Goal: Transaction & Acquisition: Purchase product/service

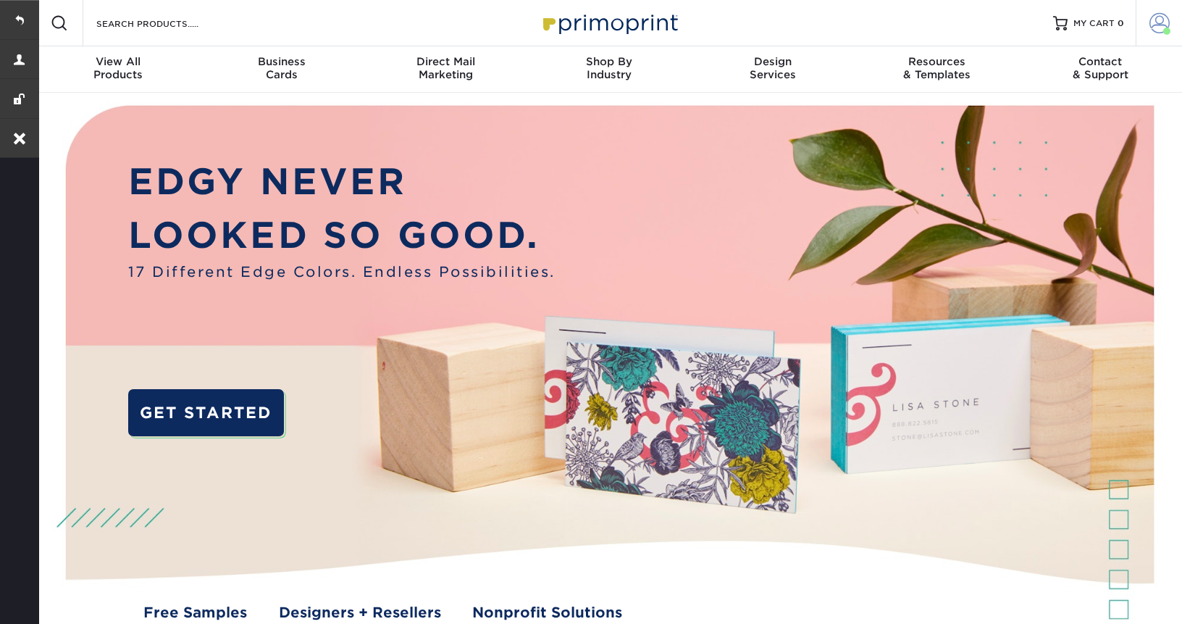
click at [1158, 20] on span at bounding box center [1160, 23] width 20 height 20
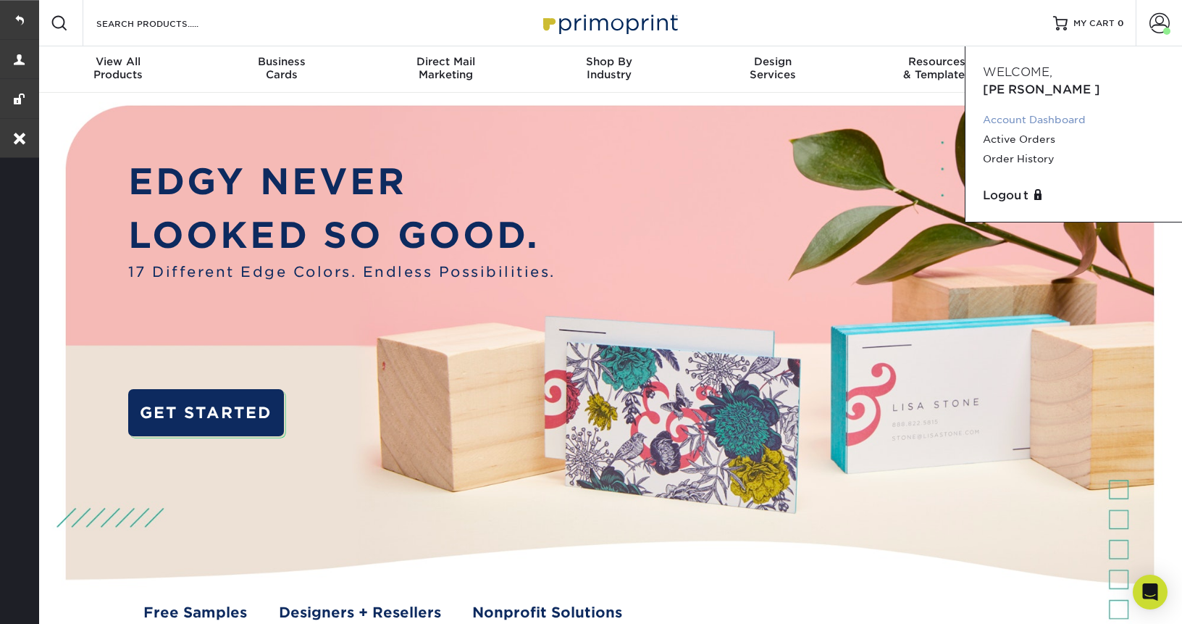
click at [1044, 110] on link "Account Dashboard" at bounding box center [1074, 120] width 182 height 20
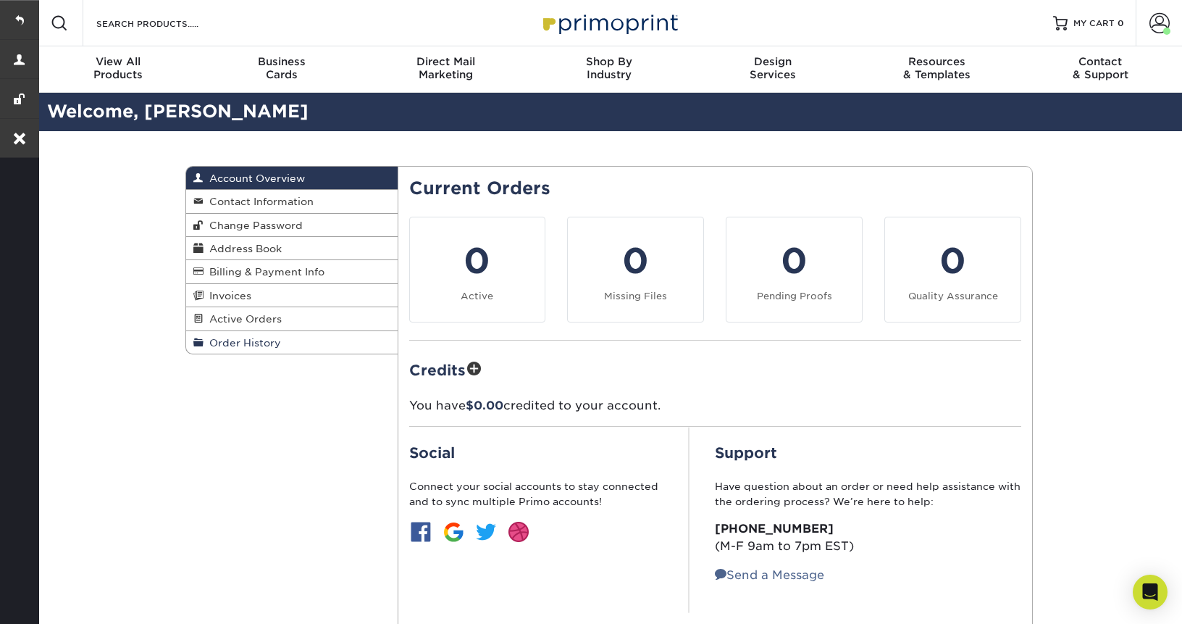
click at [236, 348] on span "Order History" at bounding box center [243, 343] width 78 height 12
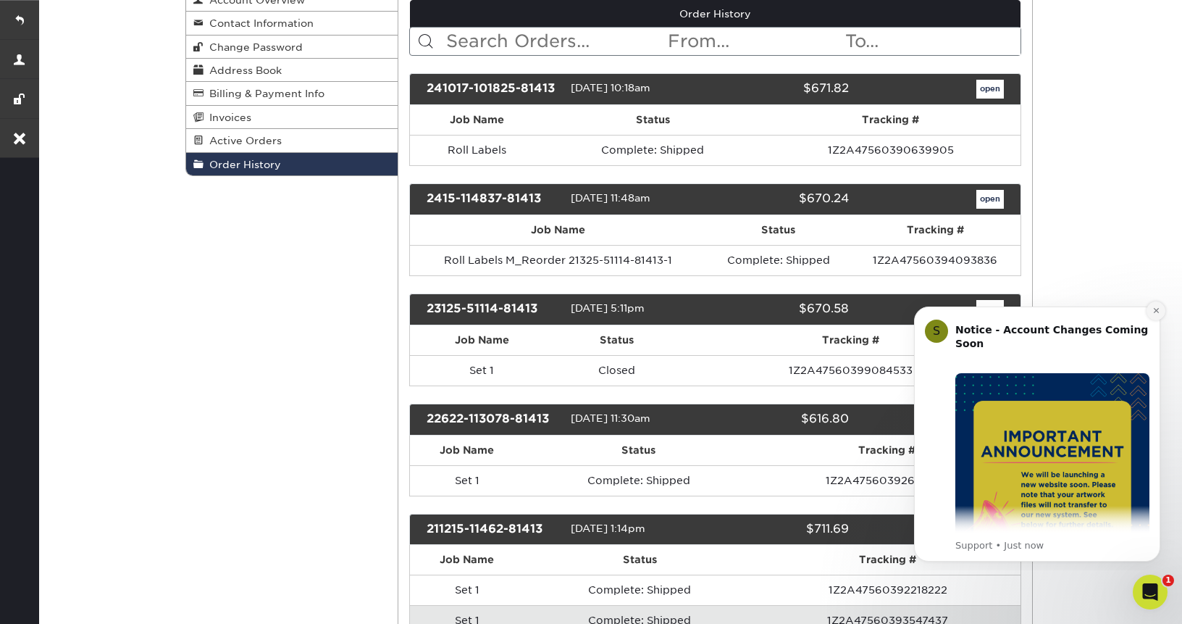
click at [1155, 312] on icon "Dismiss notification" at bounding box center [1156, 310] width 8 height 8
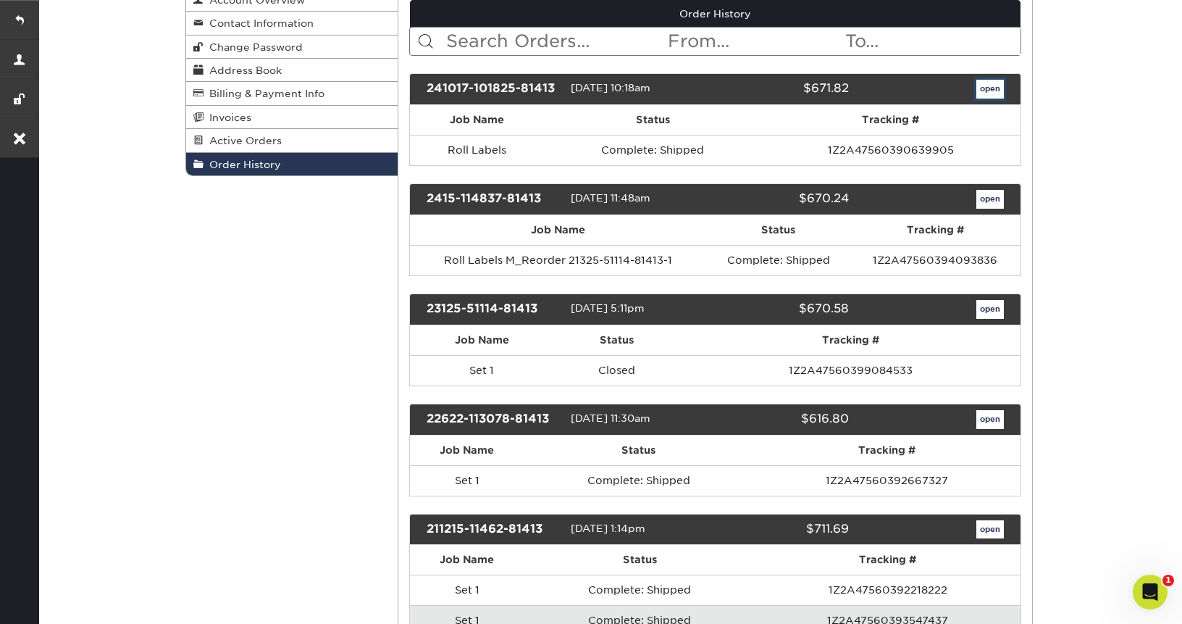
click at [985, 91] on link "open" at bounding box center [990, 89] width 28 height 19
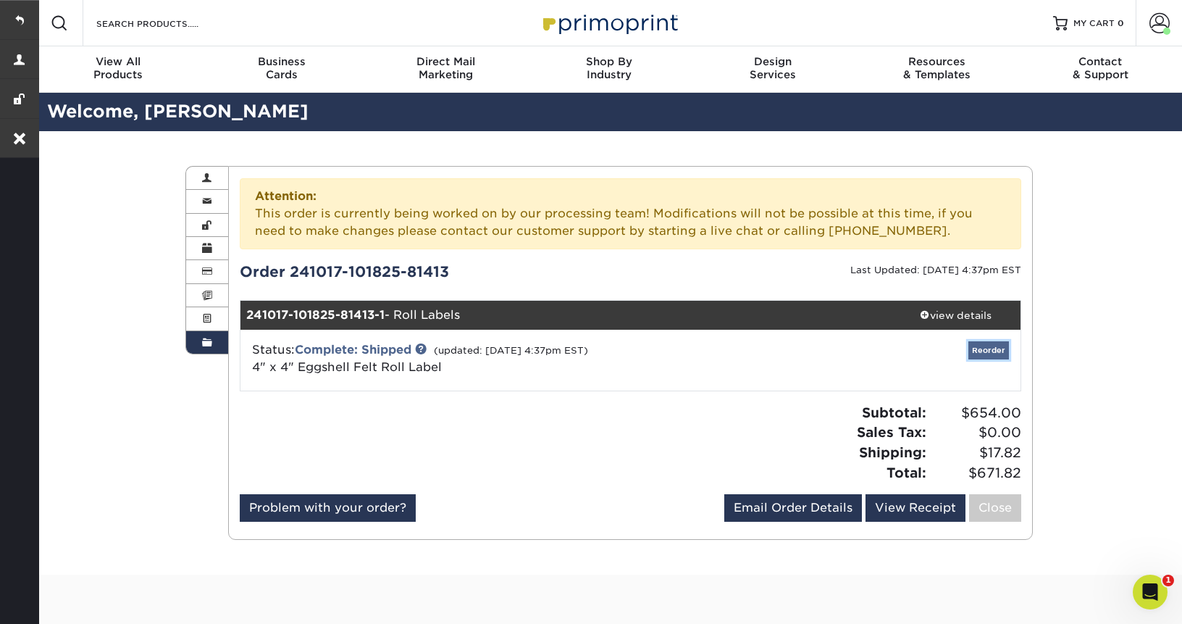
click at [979, 347] on link "Reorder" at bounding box center [988, 350] width 41 height 18
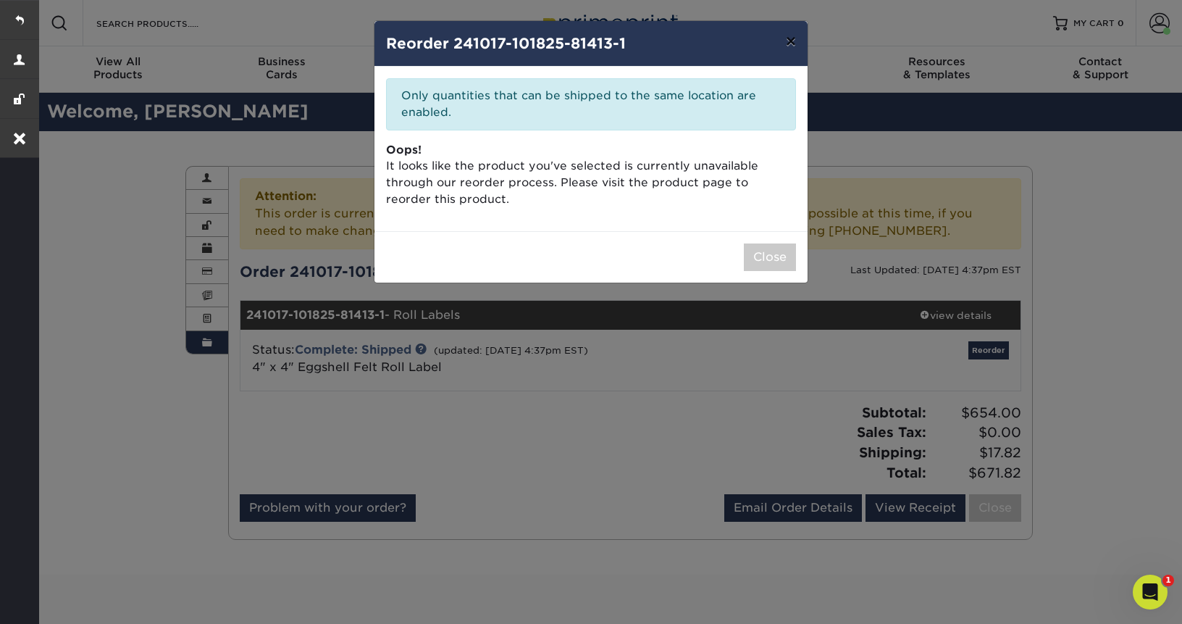
click at [784, 41] on button "×" at bounding box center [790, 41] width 33 height 41
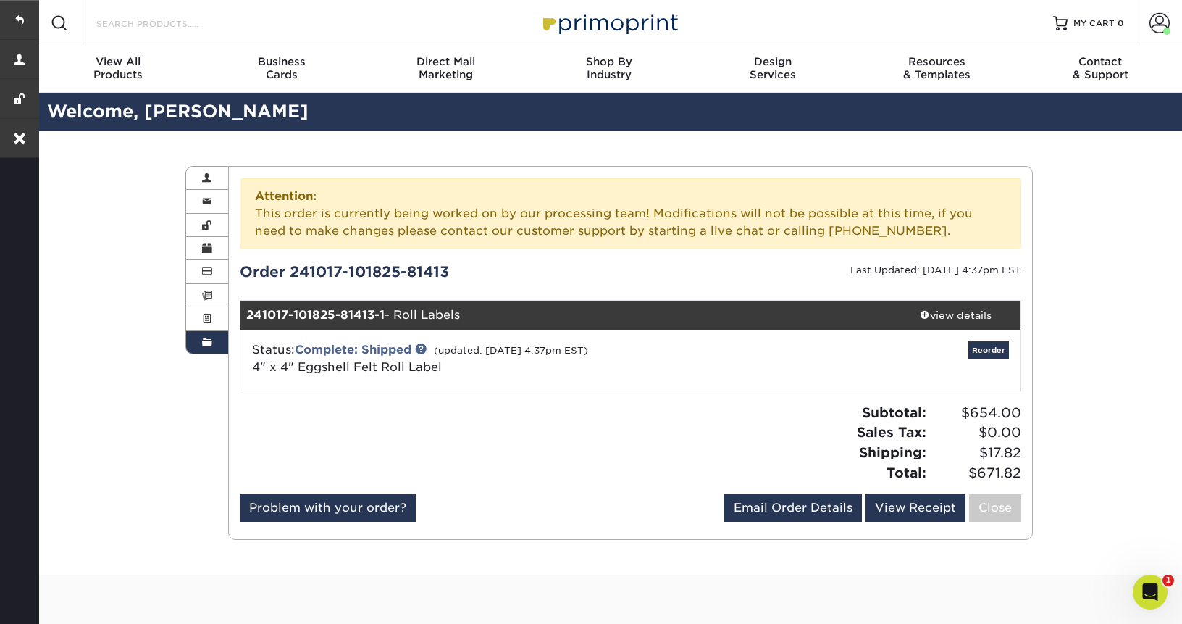
click at [209, 20] on input "Search Products" at bounding box center [165, 22] width 141 height 17
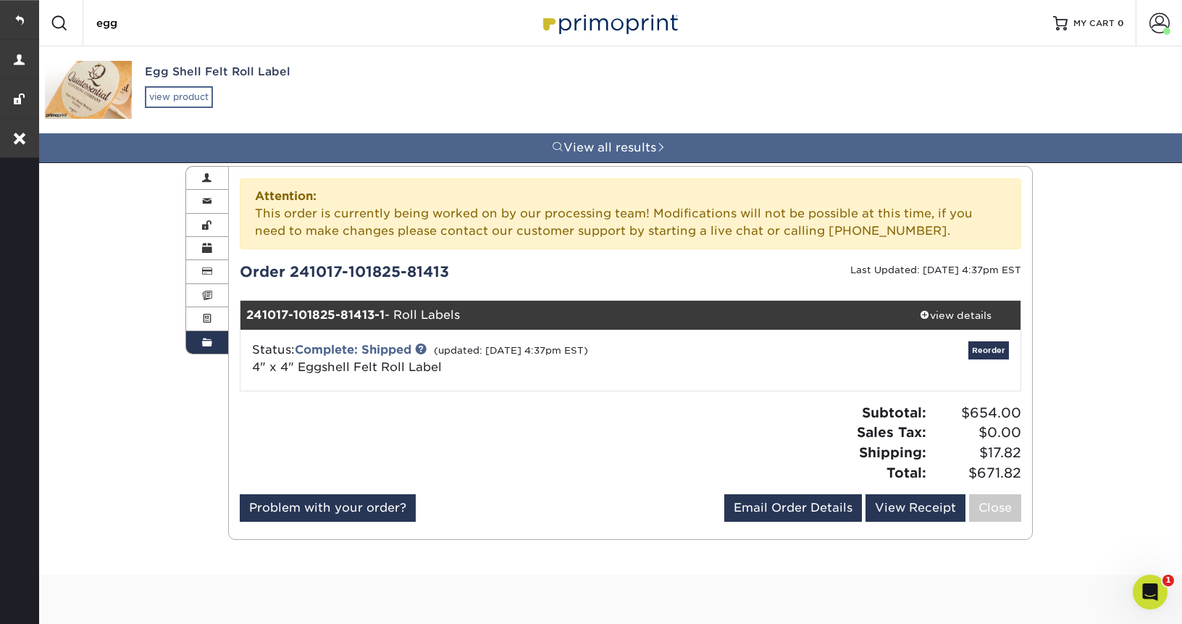
type input "egg"
click at [170, 101] on div "view product" at bounding box center [179, 97] width 68 height 22
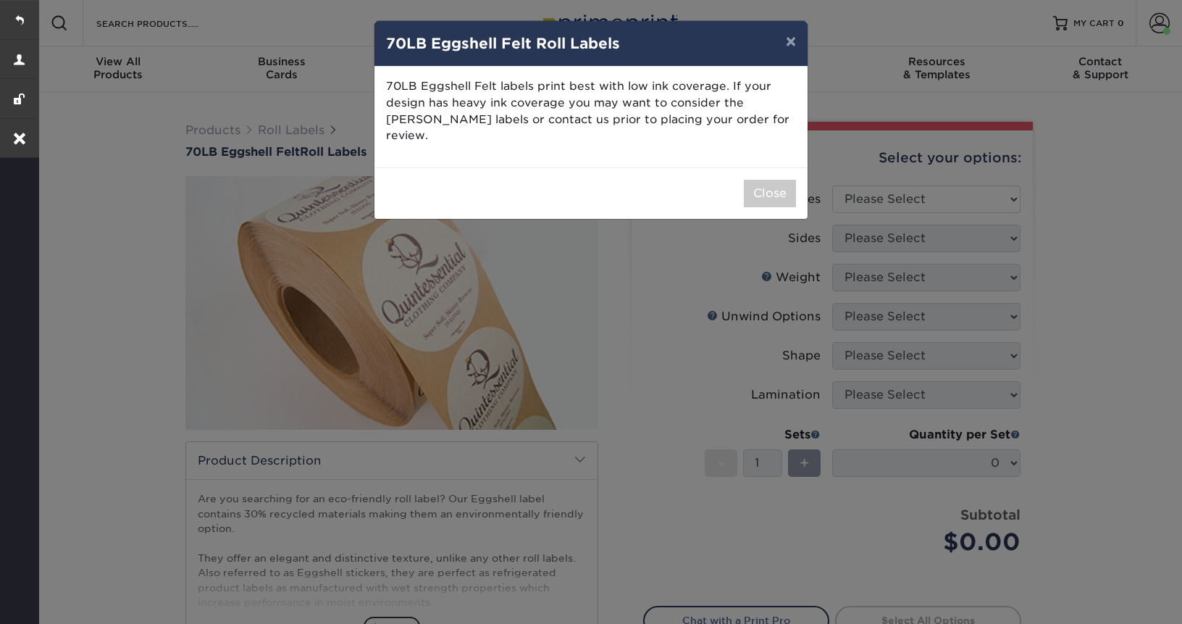
click at [755, 167] on div "Close" at bounding box center [590, 192] width 433 height 51
click at [790, 41] on button "×" at bounding box center [790, 41] width 33 height 41
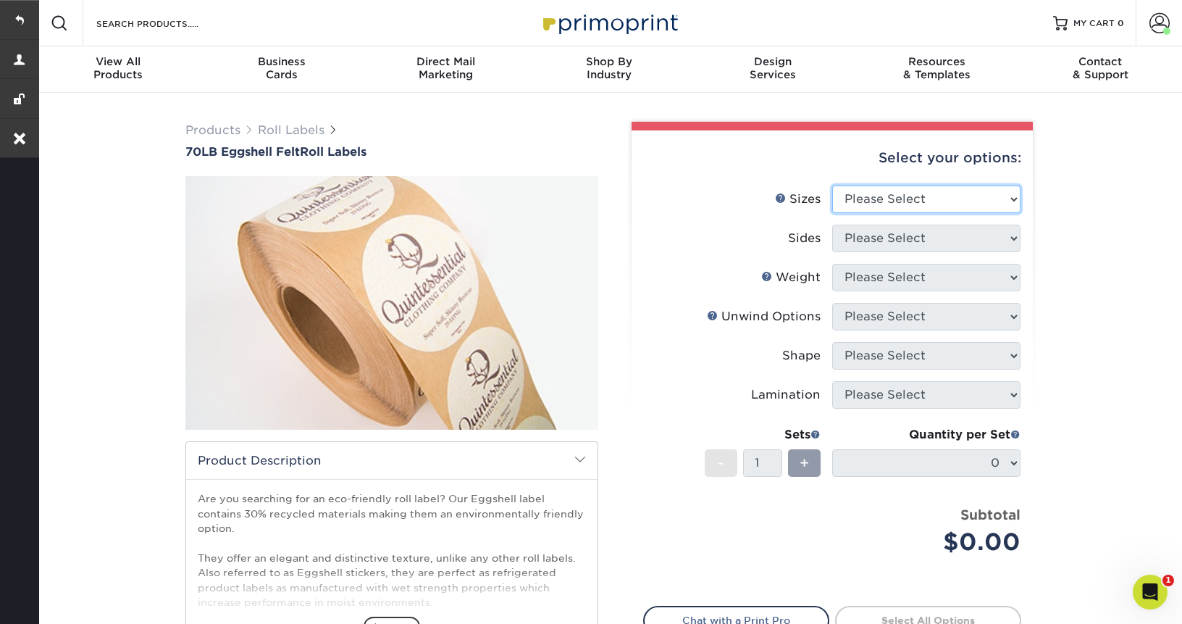
click at [981, 192] on select "Please Select 1" x 1" 1" x 2" 1" x 2.5" 1" x 3" 1.5" x 1.5" 1.5" x 2.5" 1.5" x …" at bounding box center [926, 199] width 188 height 28
select select "4.00x4.00"
click at [832, 185] on select "Please Select 1" x 1" 1" x 2" 1" x 2.5" 1" x 3" 1.5" x 1.5" 1.5" x 2.5" 1.5" x …" at bounding box center [926, 199] width 188 height 28
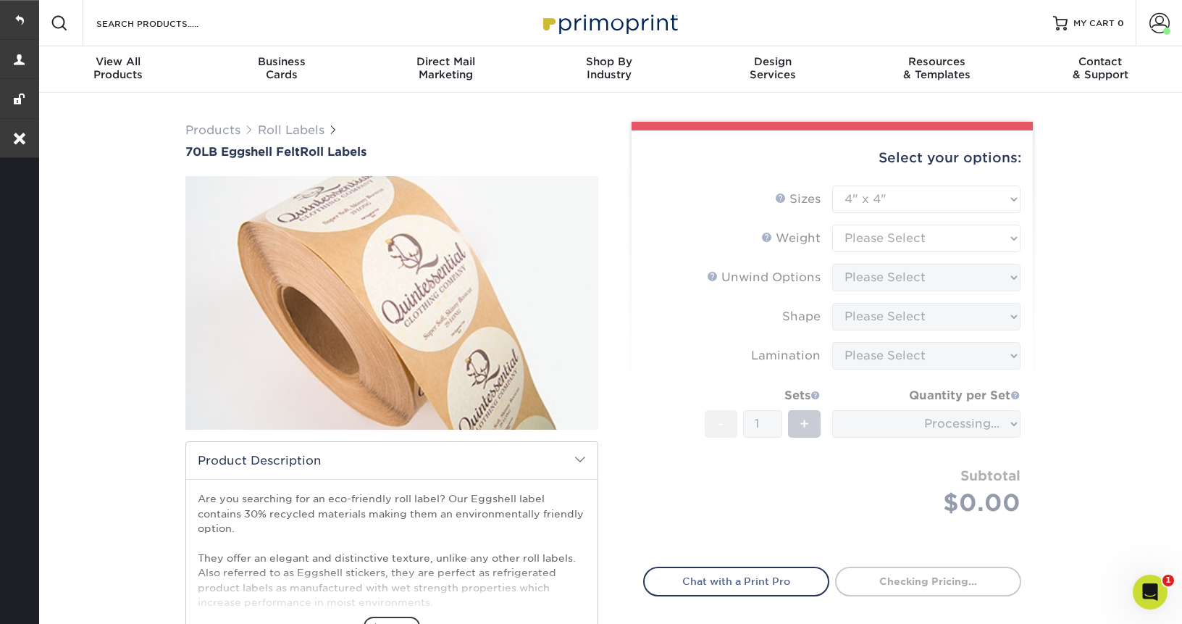
click at [871, 238] on form "Sizes Help Sizes Please Select 1" x 1" 1" x 2" 1" x 2.5" 1" x 3" 1.5" x 1.5" 1.…" at bounding box center [832, 367] width 378 height 364
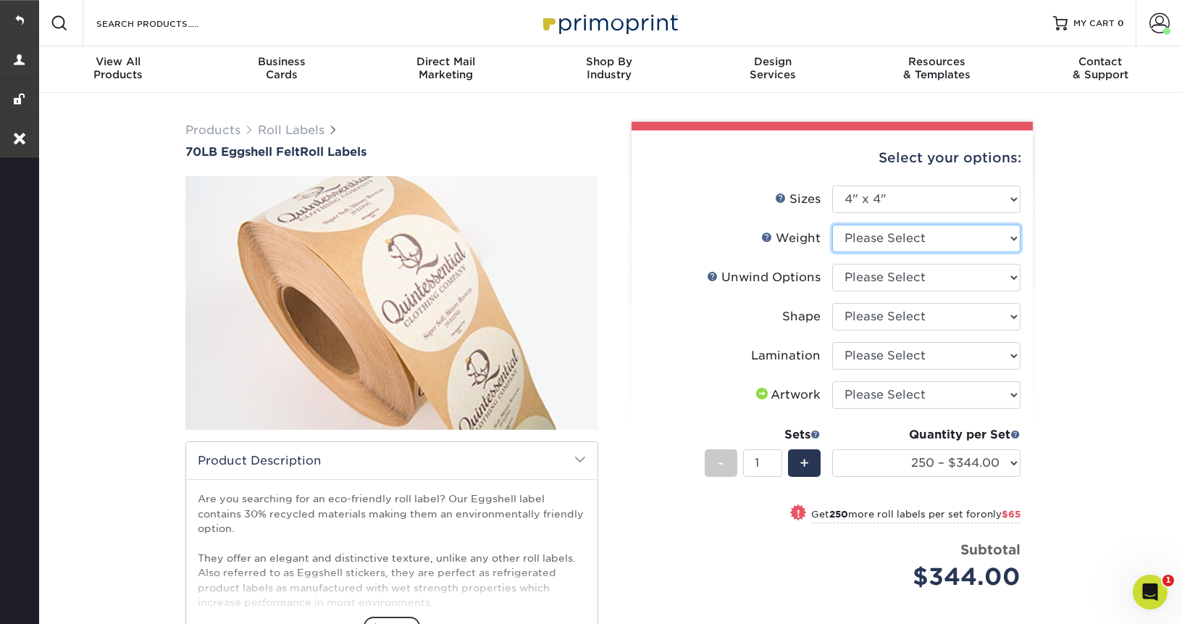
click at [883, 236] on select "Please Select EF" at bounding box center [926, 239] width 188 height 28
select select "EF"
click at [832, 225] on select "Please Select EF" at bounding box center [926, 239] width 188 height 28
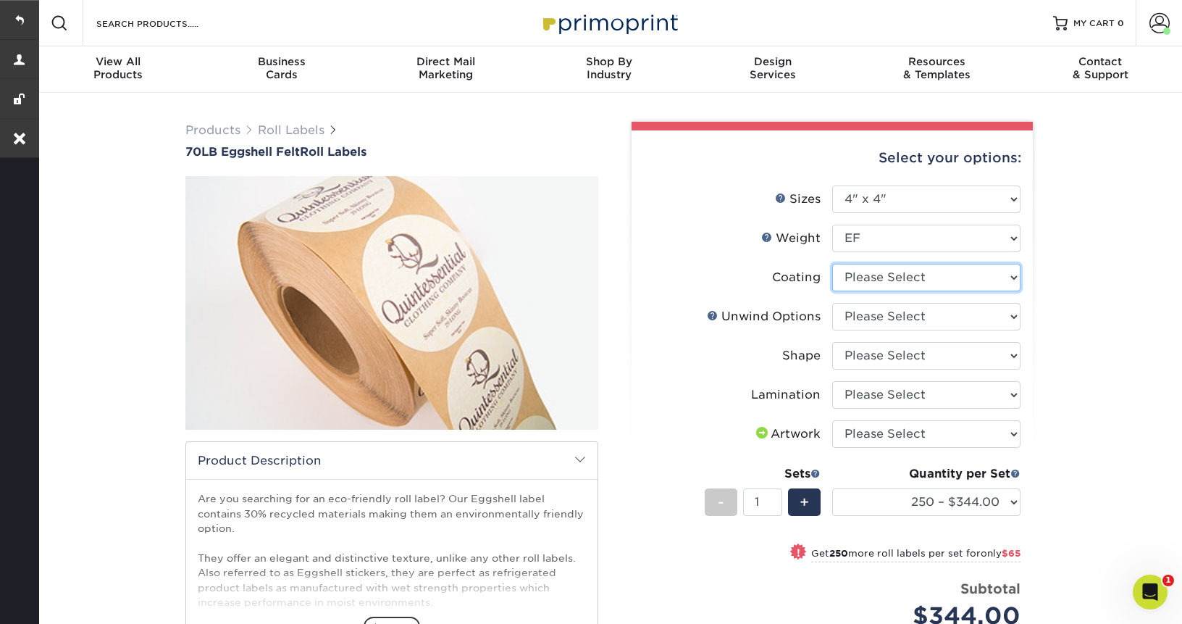
click at [893, 275] on select at bounding box center [926, 278] width 188 height 28
select select "3e7618de-abca-4bda-9f97-8b9129e913d8"
click at [832, 264] on select at bounding box center [926, 278] width 188 height 28
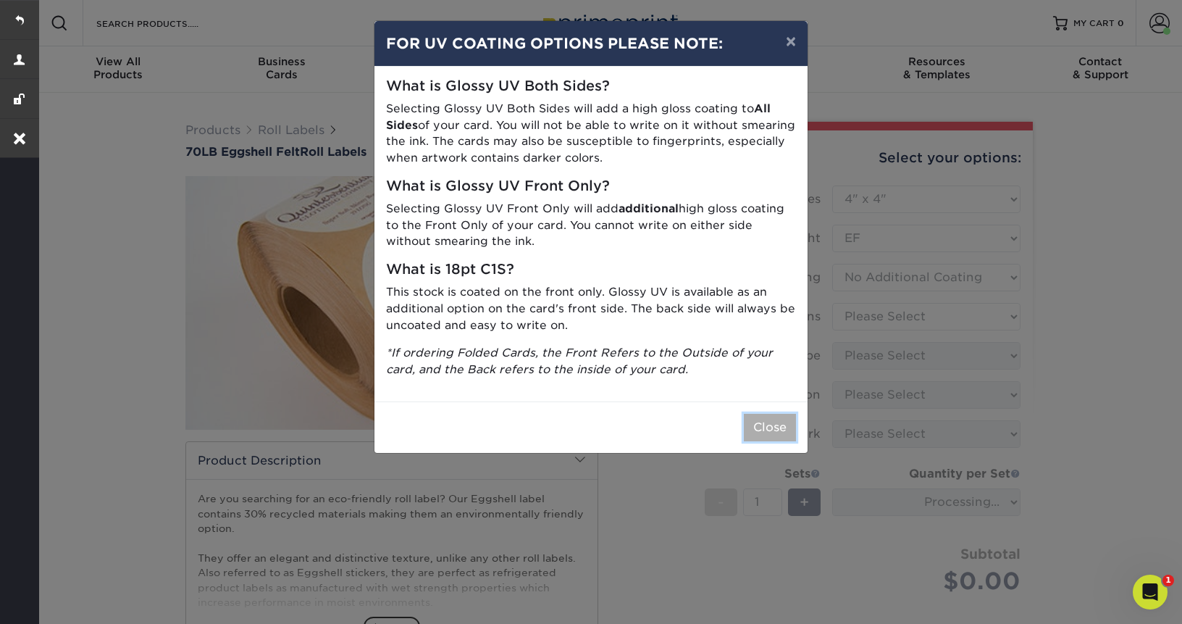
click at [758, 422] on button "Close" at bounding box center [770, 428] width 52 height 28
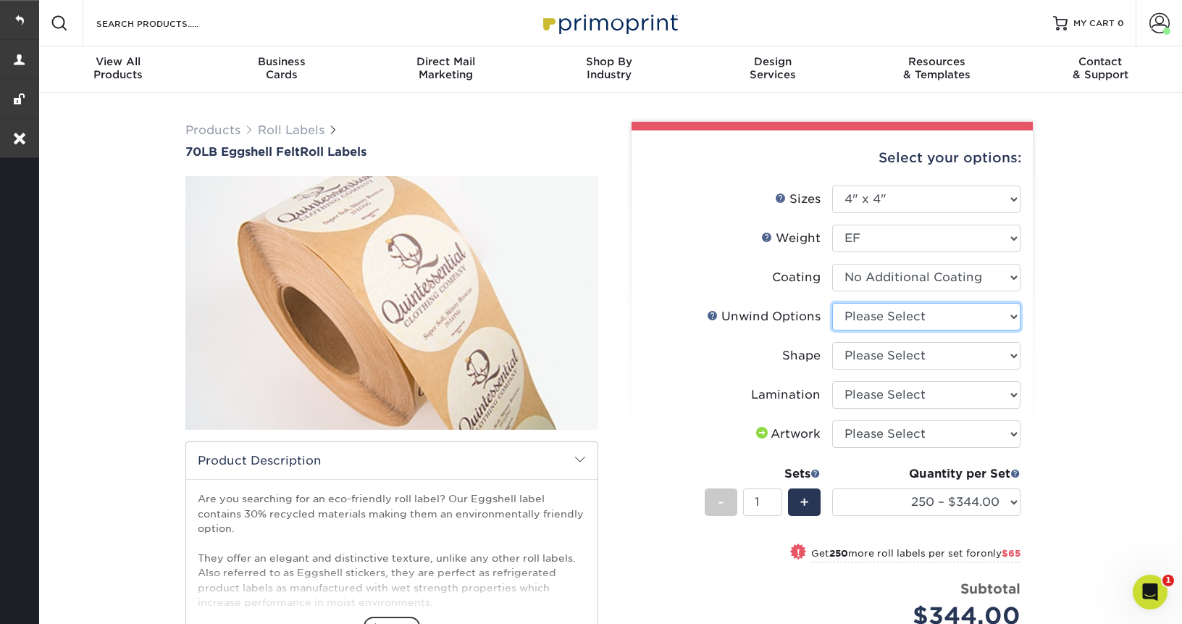
click at [935, 317] on select "Please Select Not Important Off Top (Direction #1) Off Bottom (Direction #2) Of…" at bounding box center [926, 317] width 188 height 28
select select "d16c2772-aac7-41d6-a124-047cd7375882"
click at [832, 303] on select "Please Select Not Important Off Top (Direction #1) Off Bottom (Direction #2) Of…" at bounding box center [926, 317] width 188 height 28
click at [924, 356] on select "Please Select Circle Square Custom" at bounding box center [926, 356] width 188 height 28
select select "45da2917-4b7b-46f1-becf-14d45dfff804"
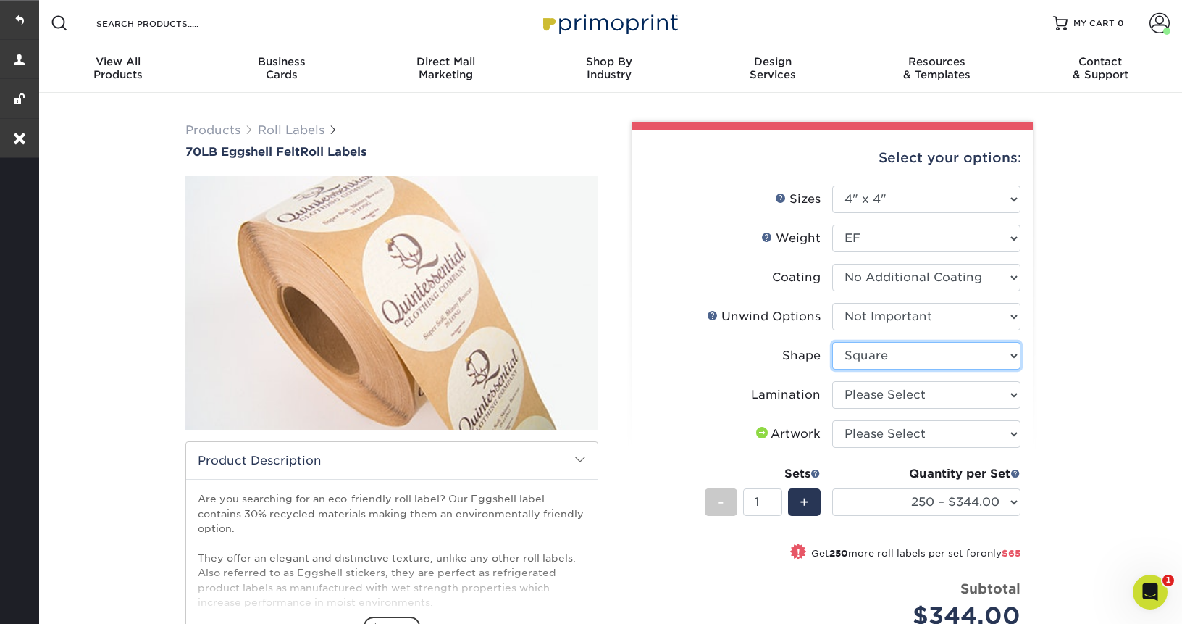
click at [832, 342] on select "Please Select Circle Square Custom" at bounding box center [926, 356] width 188 height 28
click at [894, 397] on select "Please Select No Lamination" at bounding box center [926, 395] width 188 height 28
select select "eff8cfea-abf7-4cab-a64a-391be13b3076"
click at [832, 381] on select "Please Select No Lamination" at bounding box center [926, 395] width 188 height 28
click at [885, 435] on select "Please Select I will upload files I need a design - $50" at bounding box center [926, 434] width 188 height 28
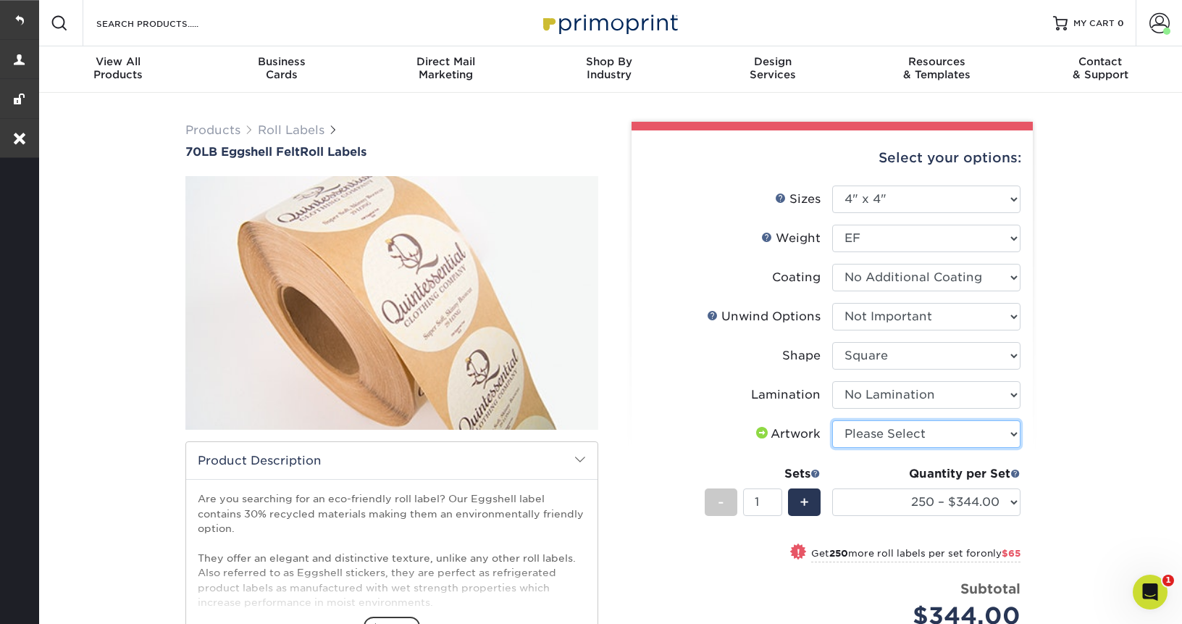
select select "upload"
click at [832, 420] on select "Please Select I will upload files I need a design - $50" at bounding box center [926, 434] width 188 height 28
click at [879, 503] on select "250 – $344.00 500 – $409.00 1000 – $475.00 2500 – $654.00 5000 – $980.00 10000 …" at bounding box center [926, 502] width 188 height 28
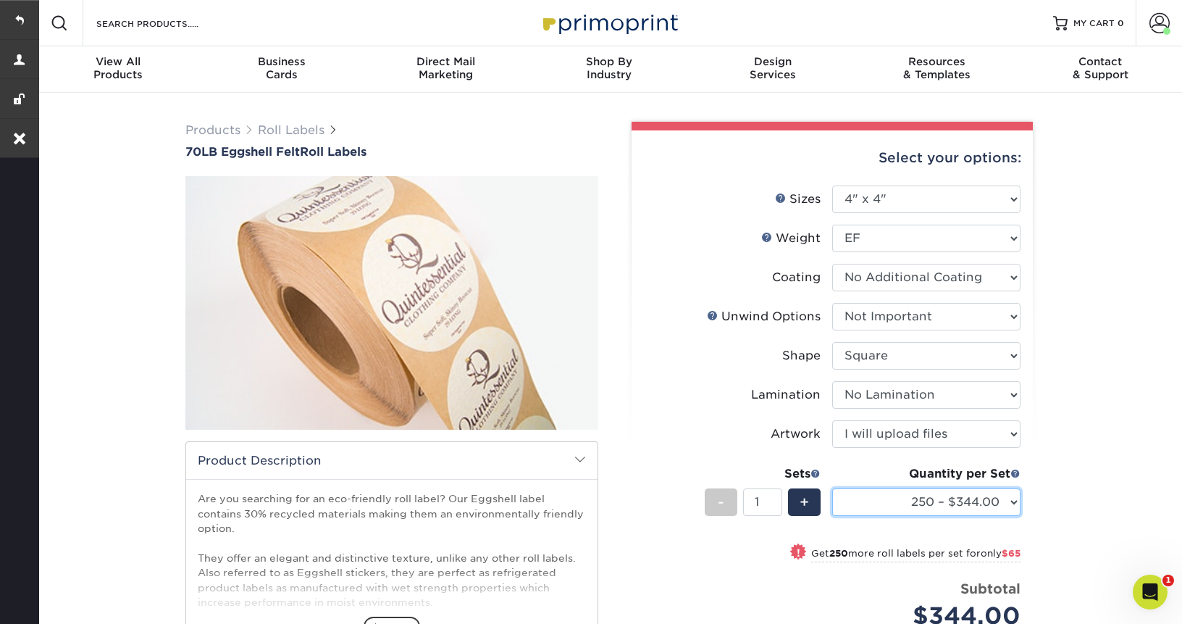
select select "2500 – $654.00"
click at [832, 488] on select "250 – $344.00 500 – $409.00 1000 – $475.00 2500 – $654.00 5000 – $980.00 10000 …" at bounding box center [926, 502] width 188 height 28
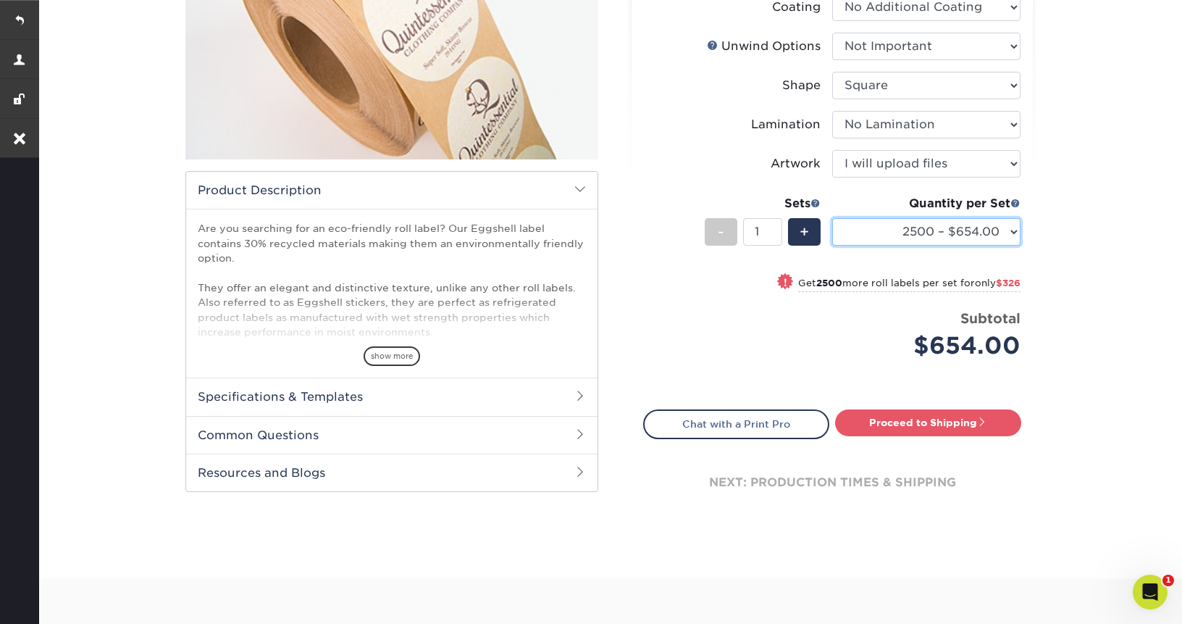
scroll to position [344, 0]
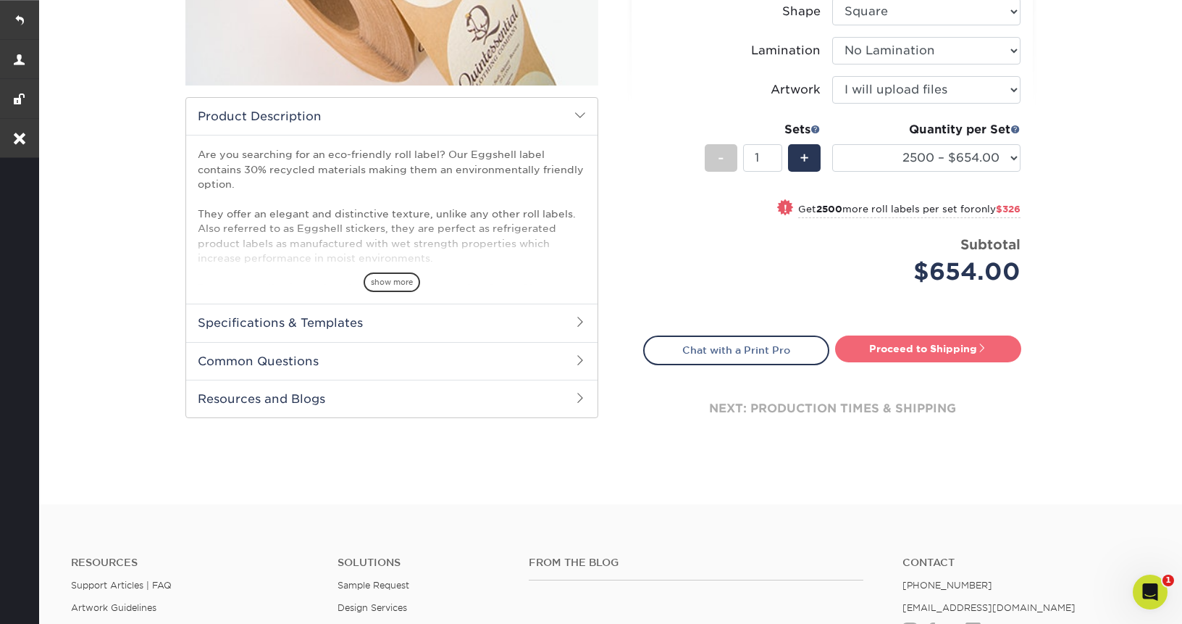
click at [903, 346] on link "Proceed to Shipping" at bounding box center [928, 348] width 186 height 26
type input "Set 1"
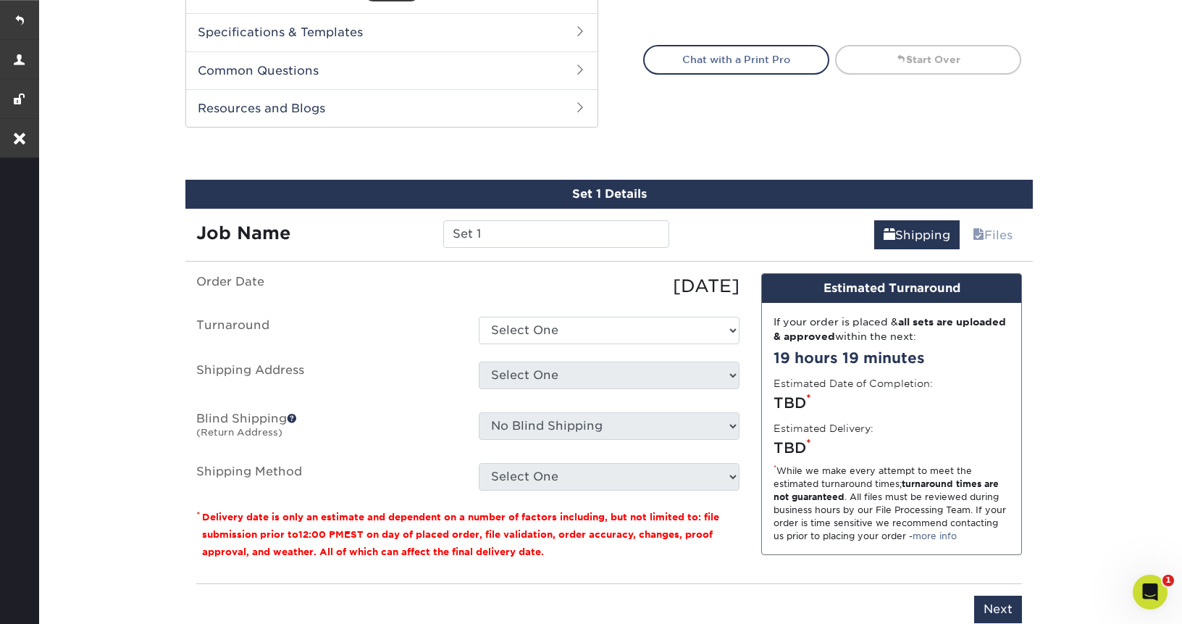
scroll to position [719, 0]
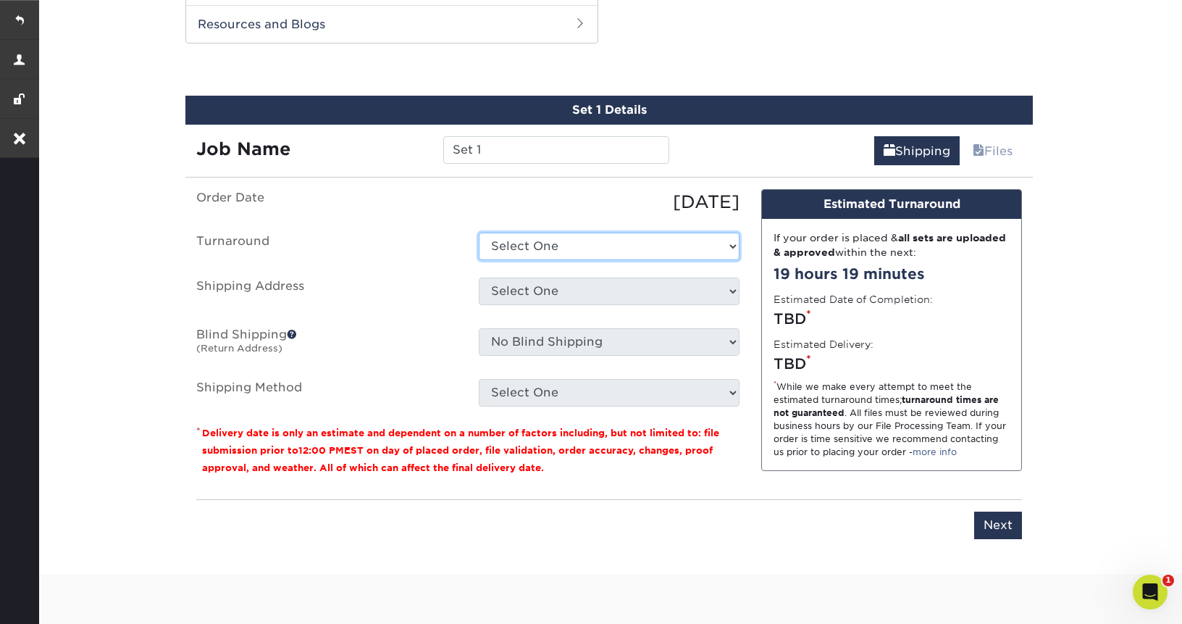
click at [627, 254] on select "Select One 2-4 Business Days Next Business Day (+$149.67)" at bounding box center [609, 247] width 261 height 28
select select "7643f4e7-7da4-43ba-a286-244e1d70ccba"
click at [479, 233] on select "Select One 2-4 Business Days Next Business Day (+$149.67)" at bounding box center [609, 247] width 261 height 28
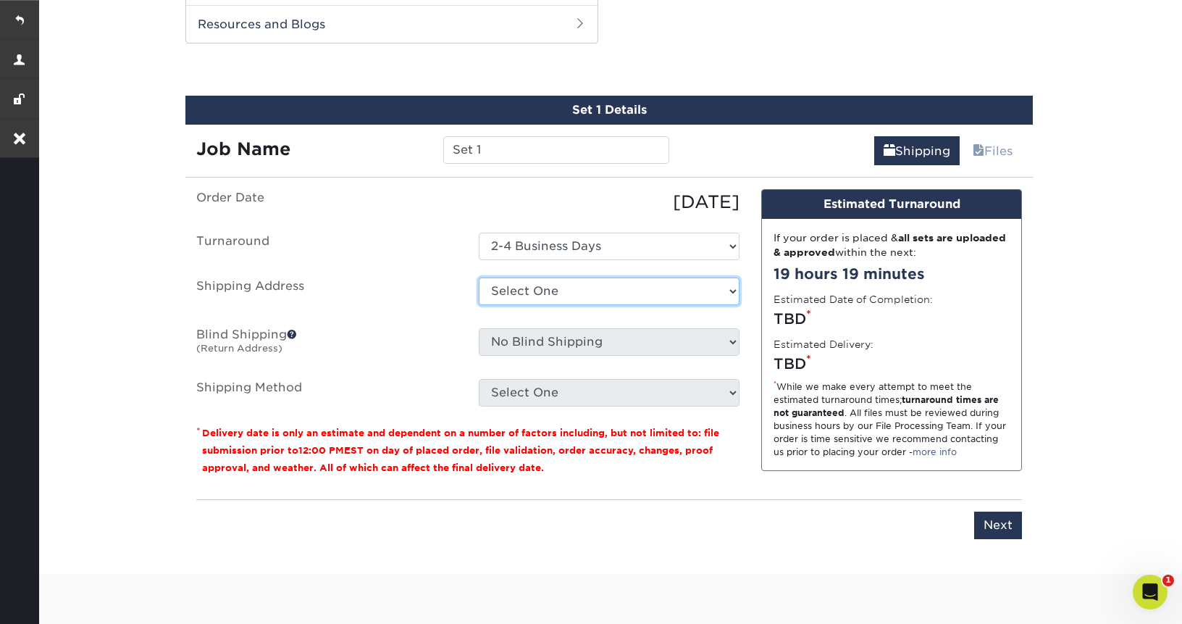
click at [614, 290] on select "Select One Roswell Road + Add New Address" at bounding box center [609, 291] width 261 height 28
select select "81589"
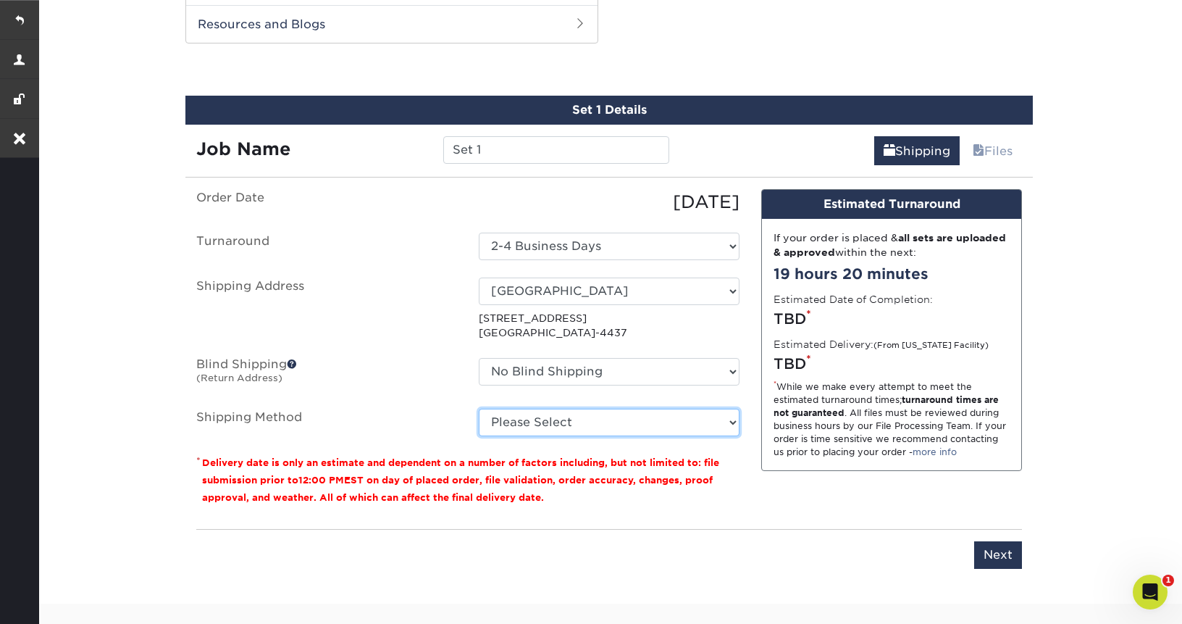
click at [614, 424] on select "Please Select Ground Shipping (+$18.80) 3 Day Shipping Service (+$27.37) 2 Day …" at bounding box center [609, 423] width 261 height 28
click at [613, 430] on select "Please Select Ground Shipping (+$18.80) 3 Day Shipping Service (+$27.37) 2 Day …" at bounding box center [609, 423] width 261 height 28
select select "03"
click at [479, 409] on select "Please Select Ground Shipping (+$18.80) 3 Day Shipping Service (+$27.37) 2 Day …" at bounding box center [609, 423] width 261 height 28
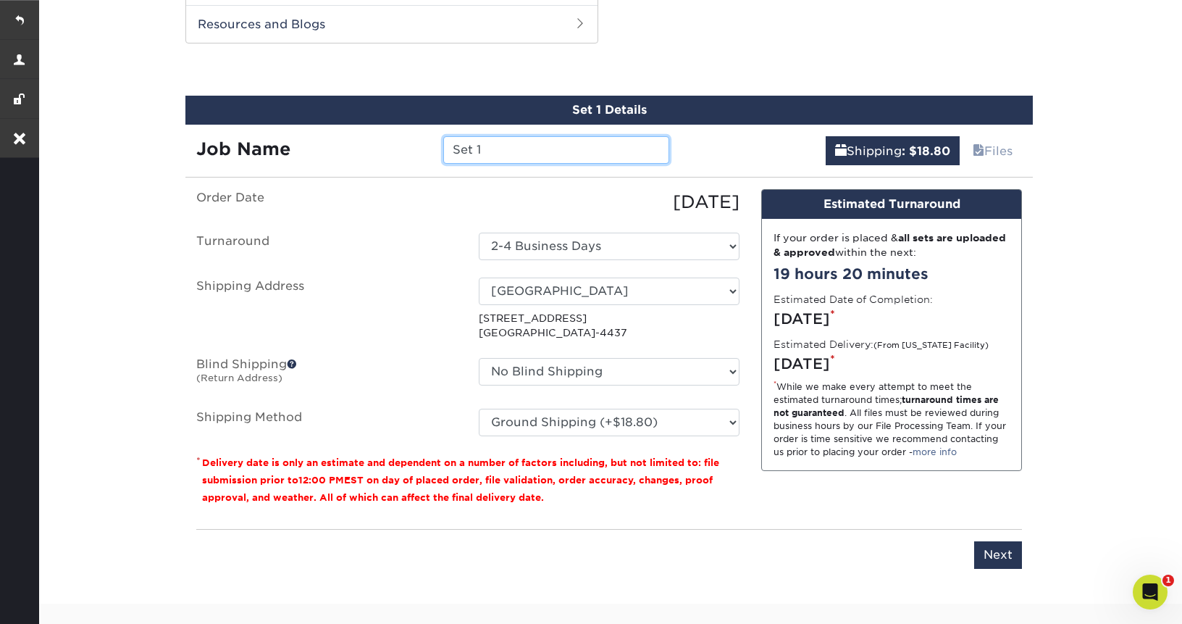
click at [499, 151] on input "Set 1" at bounding box center [555, 150] width 225 height 28
type input "4x4 roll label"
click at [1010, 557] on input "Next" at bounding box center [998, 555] width 48 height 28
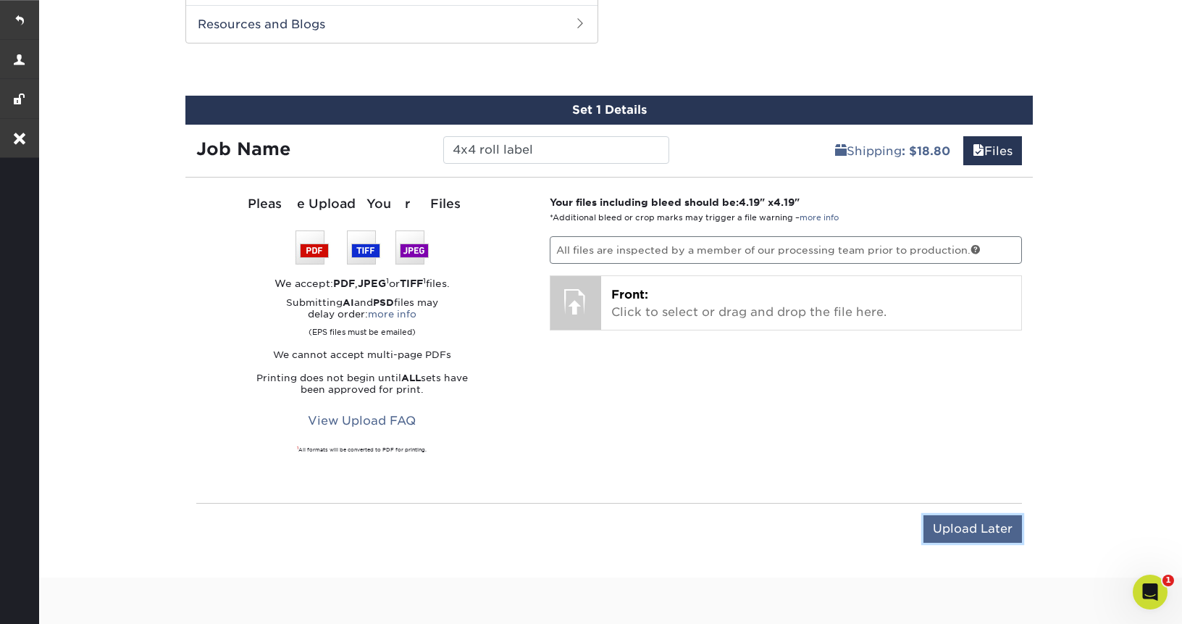
click at [970, 535] on input "Upload Later" at bounding box center [973, 529] width 99 height 28
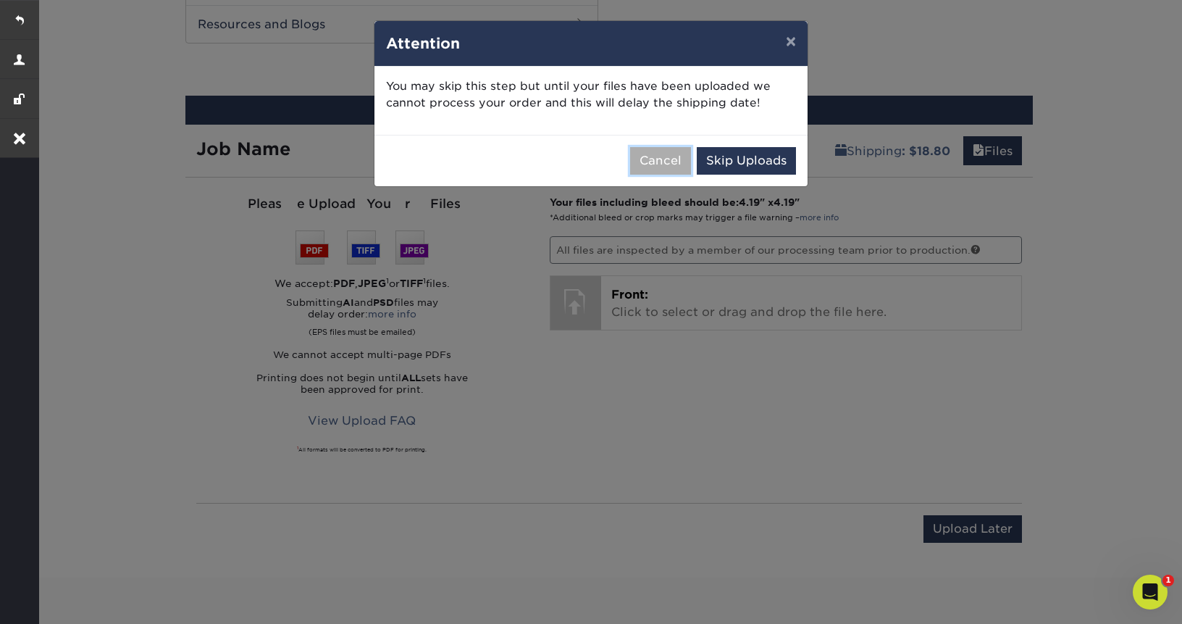
click at [672, 165] on button "Cancel" at bounding box center [660, 161] width 61 height 28
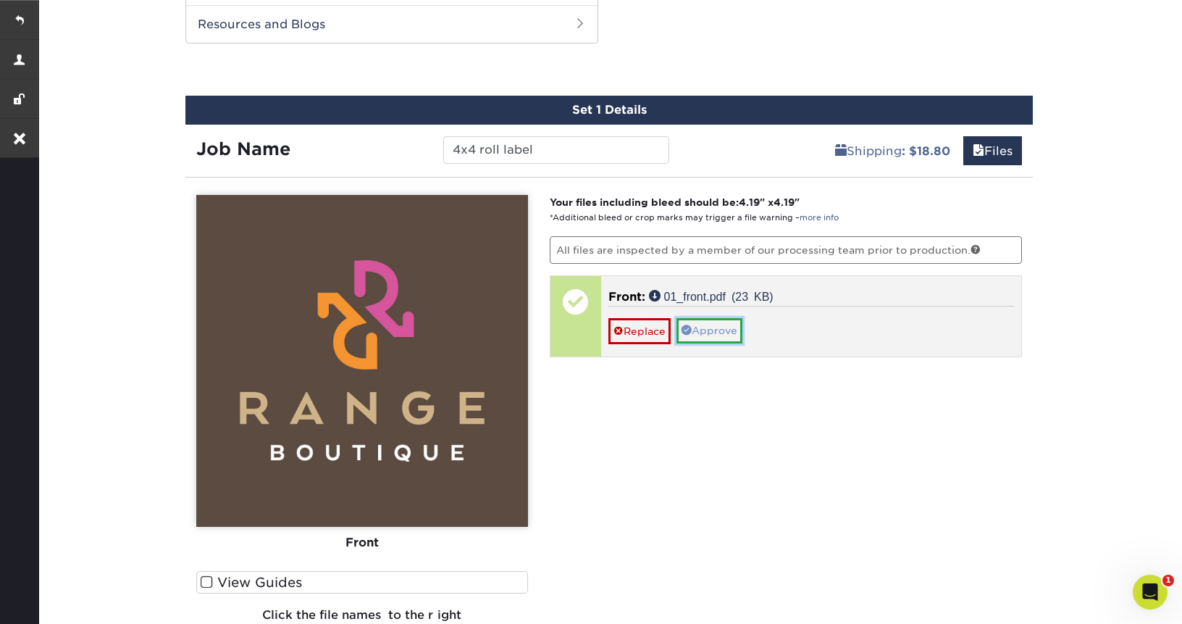
click at [721, 318] on link "Approve" at bounding box center [710, 330] width 66 height 25
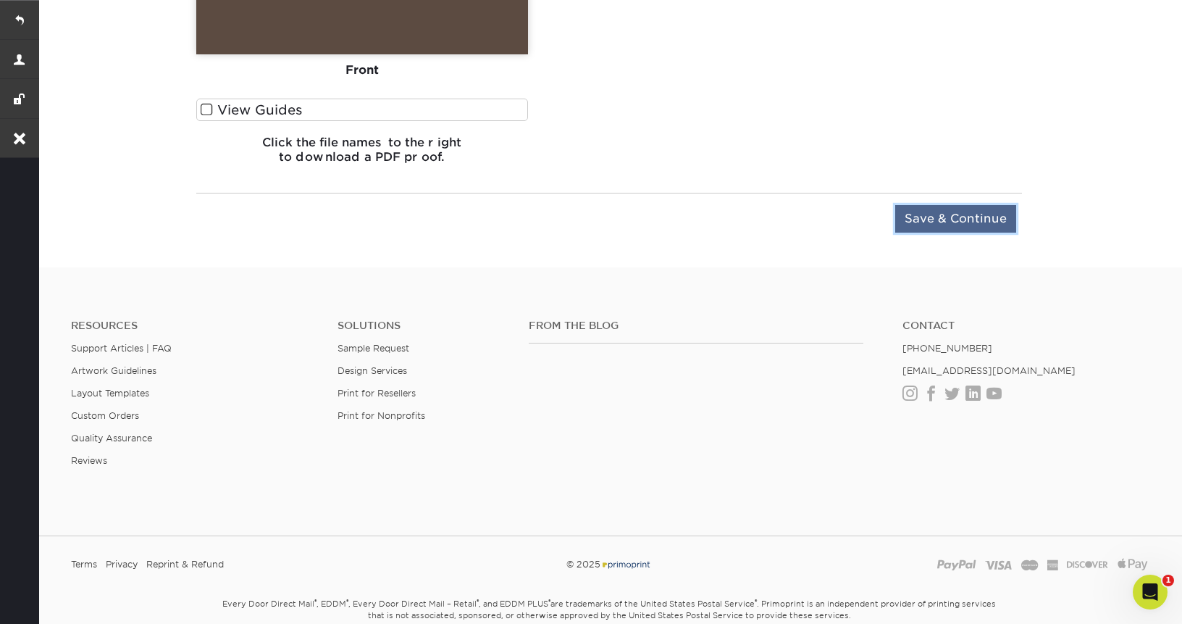
click at [966, 216] on input "Save & Continue" at bounding box center [955, 219] width 121 height 28
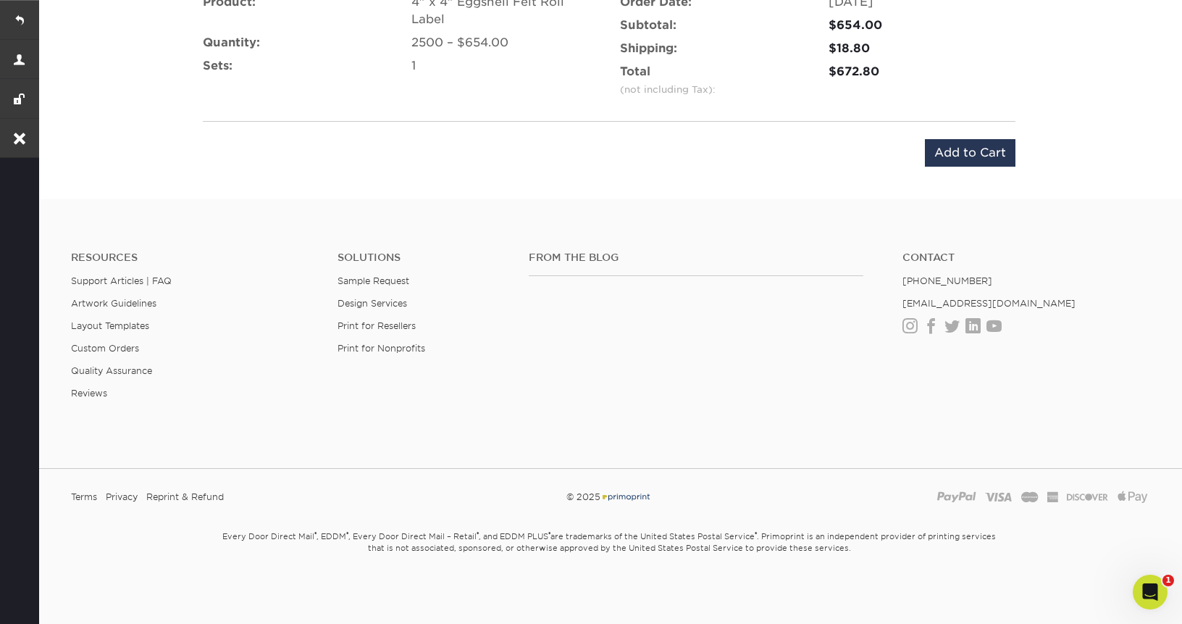
scroll to position [961, 0]
click at [973, 146] on input "Add to Cart" at bounding box center [970, 152] width 91 height 28
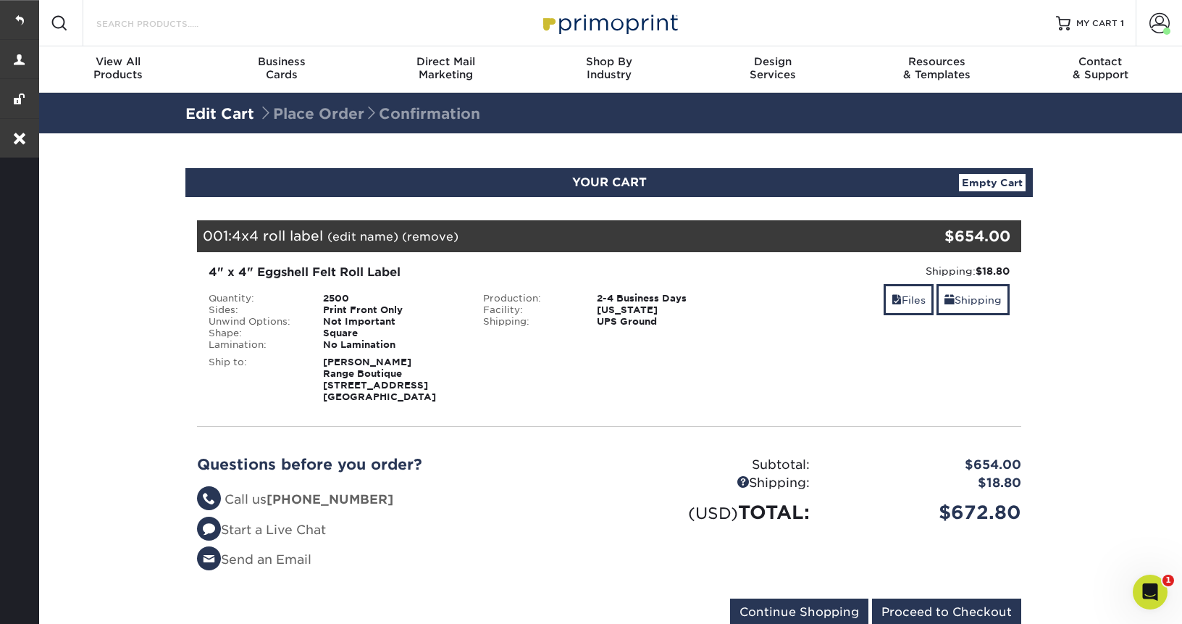
click at [143, 22] on input "Search Products" at bounding box center [165, 22] width 141 height 17
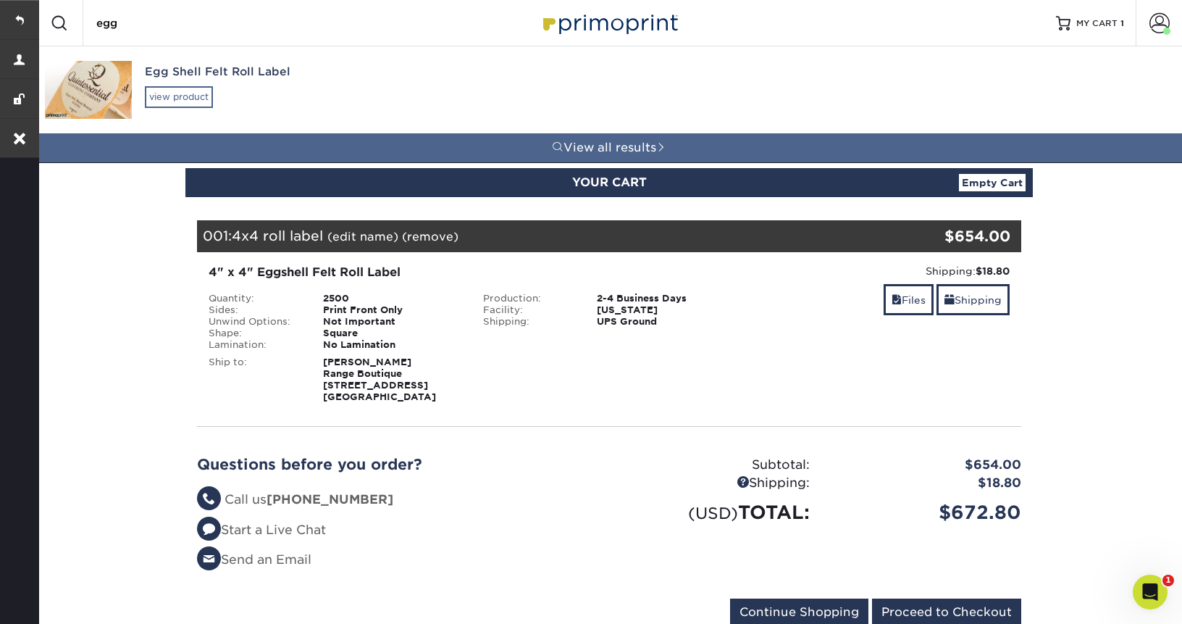
type input "egg"
click at [167, 93] on div "view product" at bounding box center [179, 97] width 68 height 22
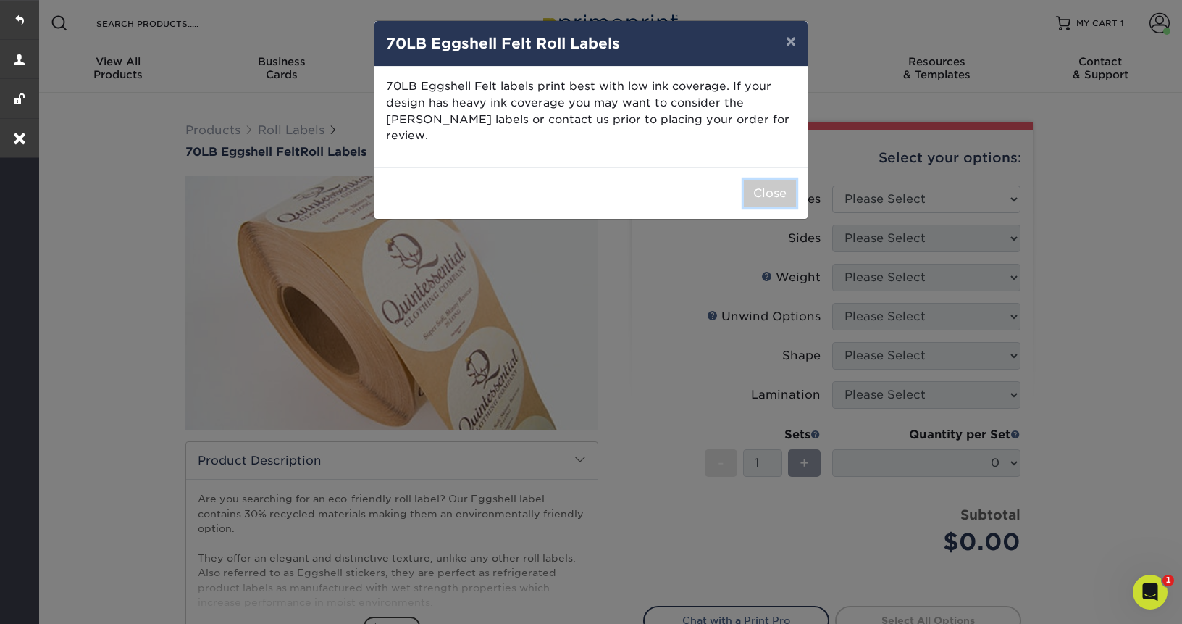
click at [756, 180] on button "Close" at bounding box center [770, 194] width 52 height 28
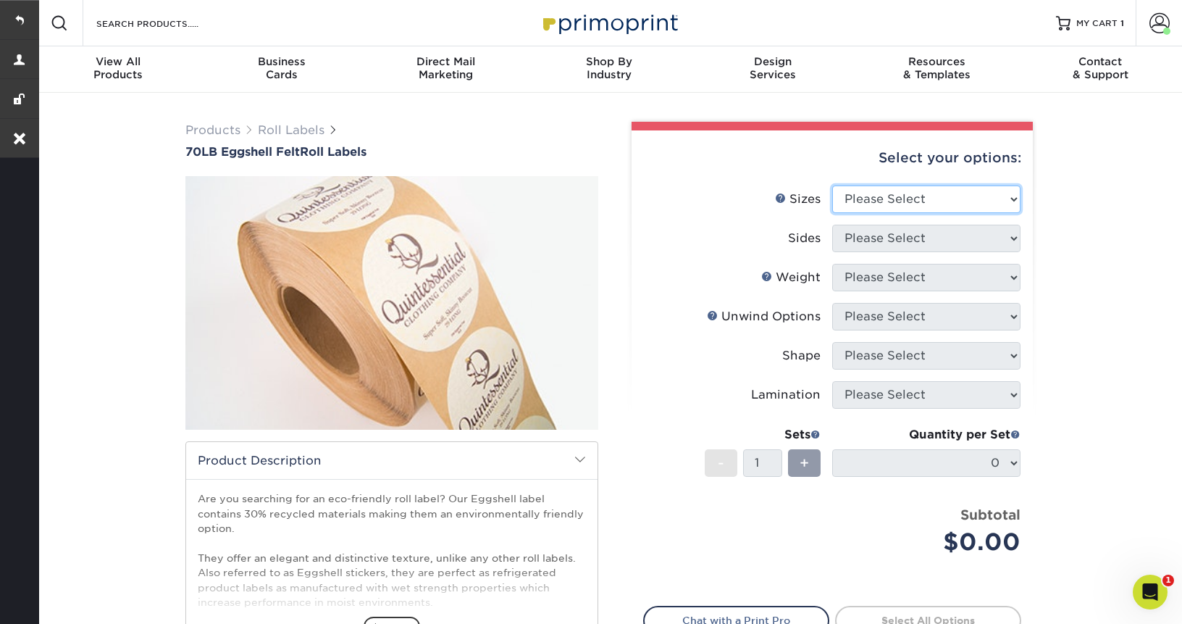
click at [900, 192] on select "Please Select 1" x 1" 1" x 2" 1" x 2.5" 1" x 3" 1.5" x 1.5" 1.5" x 2.5" 1.5" x …" at bounding box center [926, 199] width 188 height 28
select select "2.50x2.50"
click at [832, 185] on select "Please Select 1" x 1" 1" x 2" 1" x 2.5" 1" x 3" 1.5" x 1.5" 1.5" x 2.5" 1.5" x …" at bounding box center [926, 199] width 188 height 28
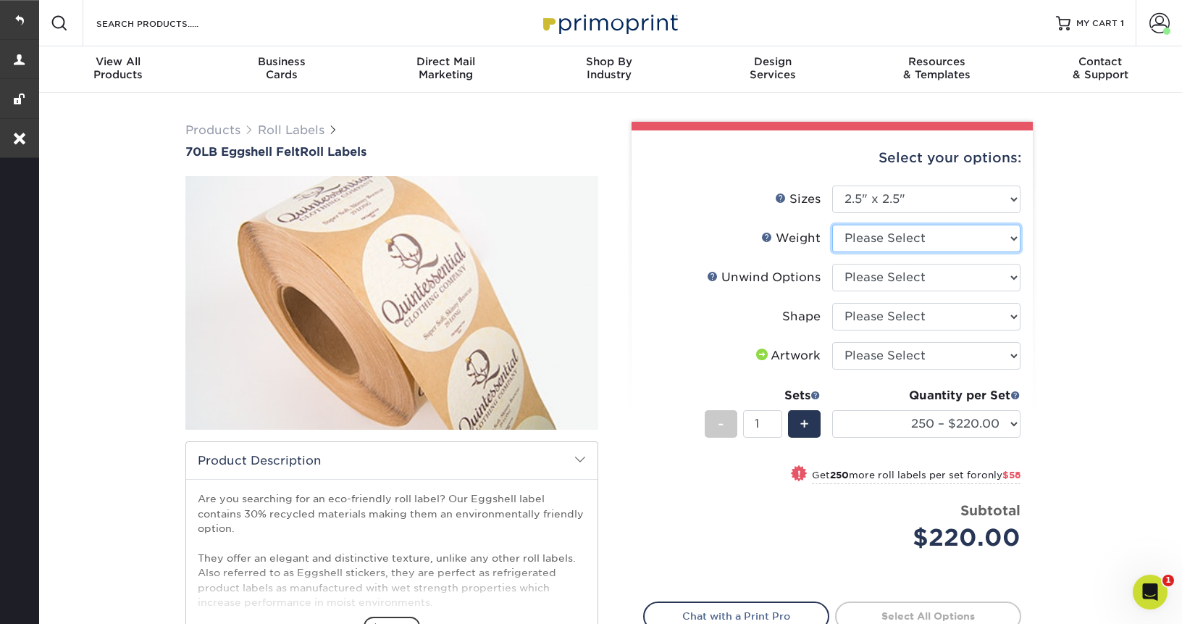
click at [910, 241] on select "Please Select EF" at bounding box center [926, 239] width 188 height 28
select select "EF"
click at [832, 225] on select "Please Select EF" at bounding box center [926, 239] width 188 height 28
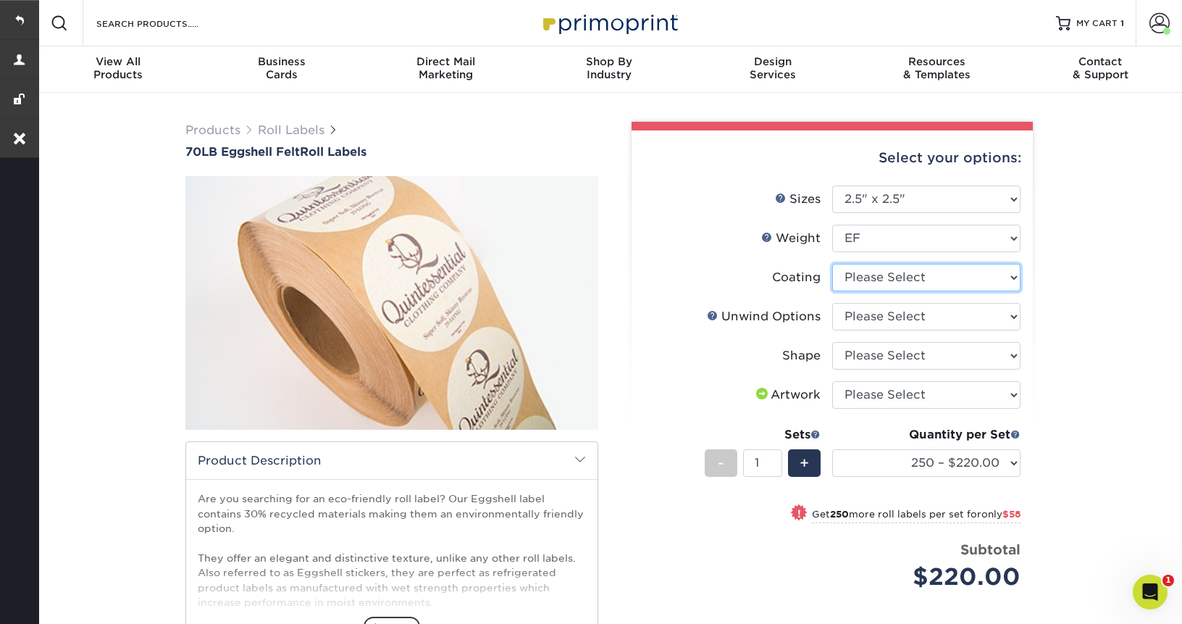
click at [900, 278] on select at bounding box center [926, 278] width 188 height 28
select select "3e7618de-abca-4bda-9f97-8b9129e913d8"
click at [832, 264] on select at bounding box center [926, 278] width 188 height 28
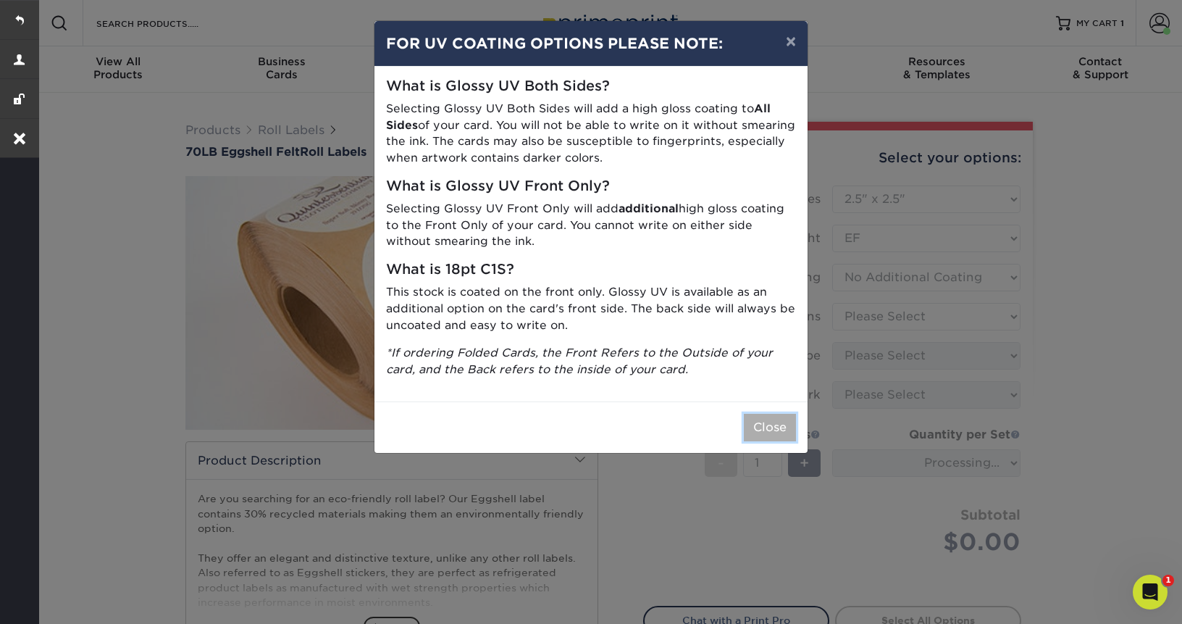
click at [772, 416] on button "Close" at bounding box center [770, 428] width 52 height 28
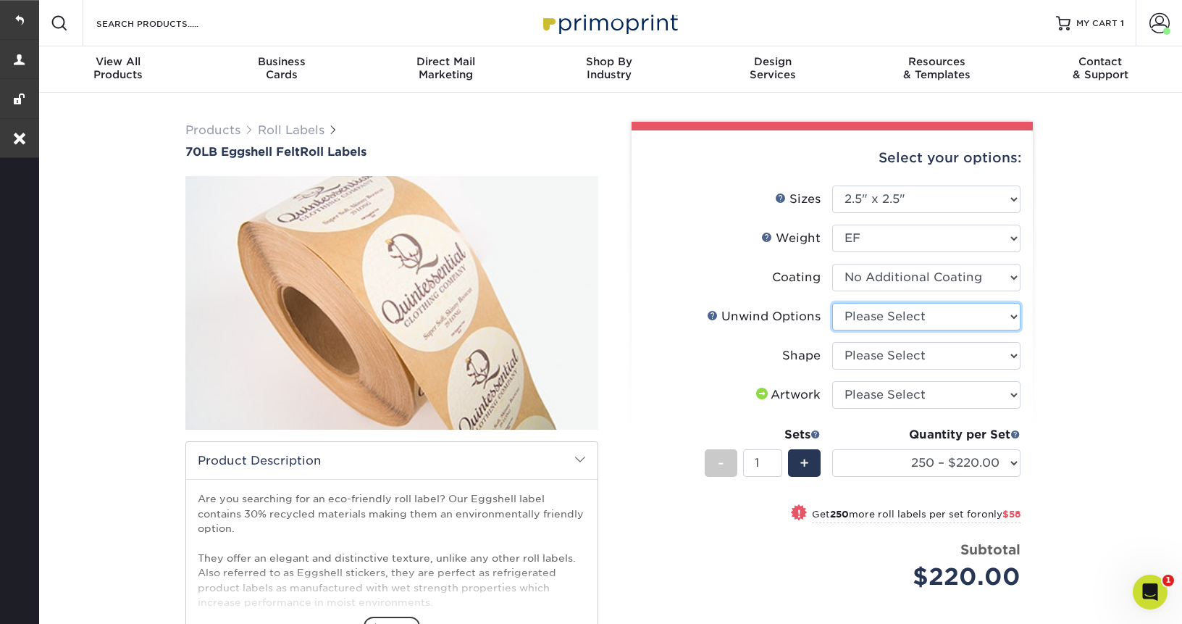
click at [920, 314] on select "Please Select Not Important Off Top (Direction #1) Off Bottom (Direction #2) Of…" at bounding box center [926, 317] width 188 height 28
select select "d16c2772-aac7-41d6-a124-047cd7375882"
click at [832, 303] on select "Please Select Not Important Off Top (Direction #1) Off Bottom (Direction #2) Of…" at bounding box center [926, 317] width 188 height 28
click at [903, 360] on select "Please Select Circle Square" at bounding box center [926, 356] width 188 height 28
select select "45da2917-4b7b-46f1-becf-14d45dfff804"
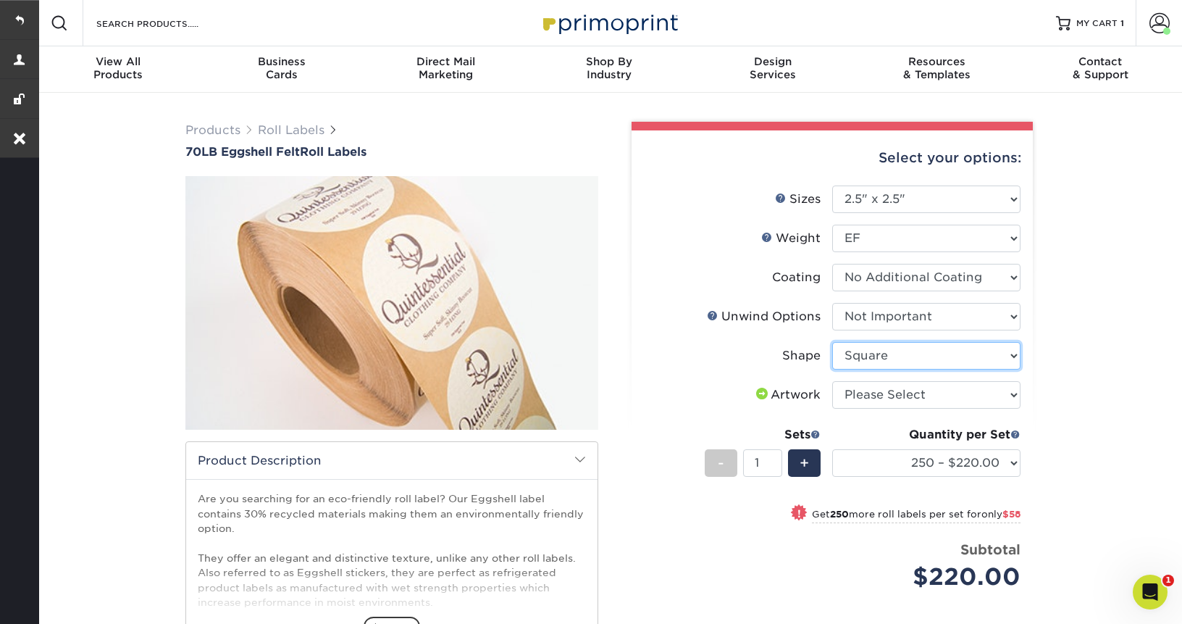
click at [832, 342] on select "Please Select Circle Square" at bounding box center [926, 356] width 188 height 28
click at [905, 398] on select "Please Select I will upload files I need a design - $50" at bounding box center [926, 395] width 188 height 28
select select "upload"
click at [832, 381] on select "Please Select I will upload files I need a design - $50" at bounding box center [926, 395] width 188 height 28
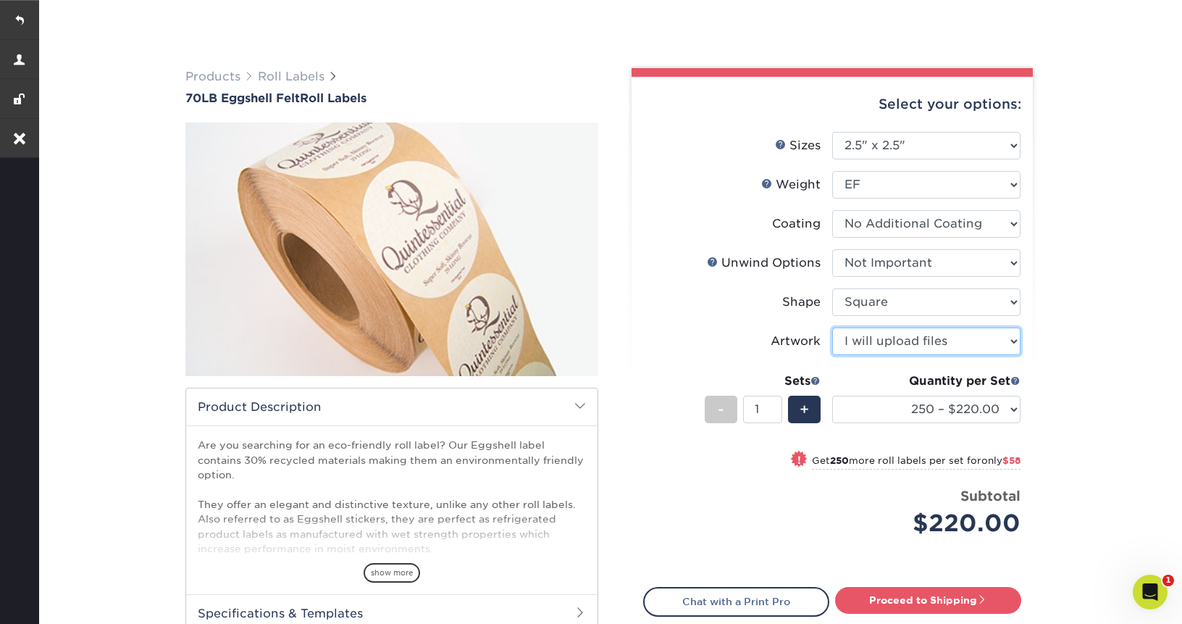
scroll to position [75, 0]
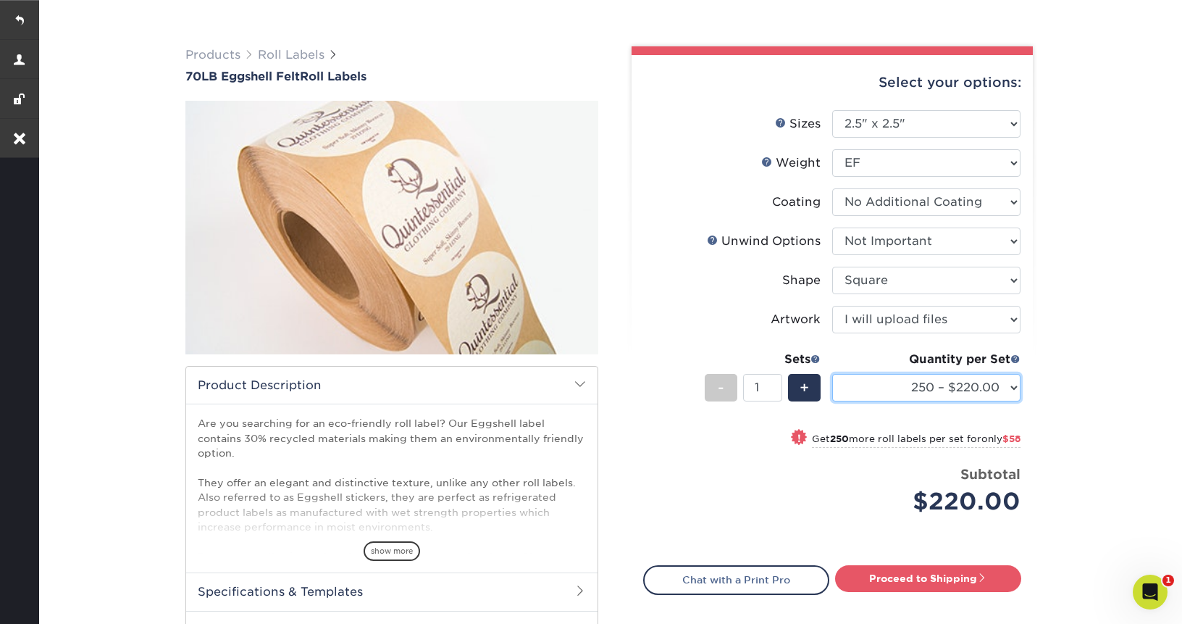
click at [925, 382] on select "250 – $220.00 500 – $278.00 1000 – $331.00 2500 – $387.00 5000 – $525.00 10000 …" at bounding box center [926, 388] width 188 height 28
select select "500 – $278.00"
click at [832, 374] on select "250 – $220.00 500 – $278.00 1000 – $331.00 2500 – $387.00 5000 – $525.00 10000 …" at bounding box center [926, 388] width 188 height 28
click at [907, 570] on link "Proceed to Shipping" at bounding box center [928, 578] width 186 height 26
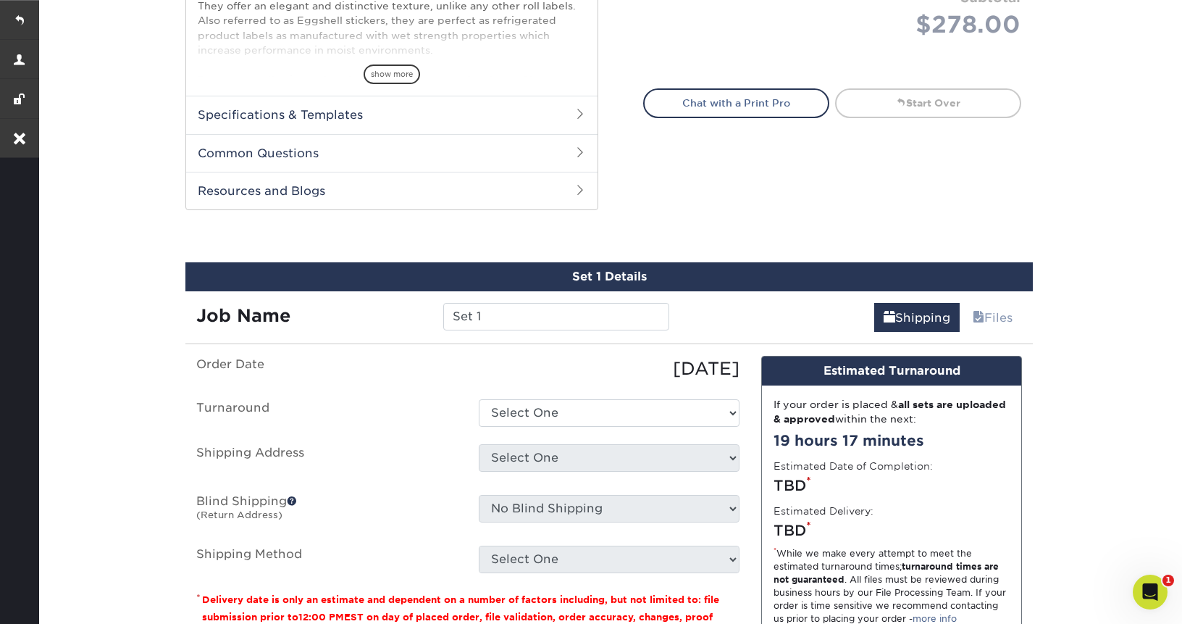
scroll to position [691, 0]
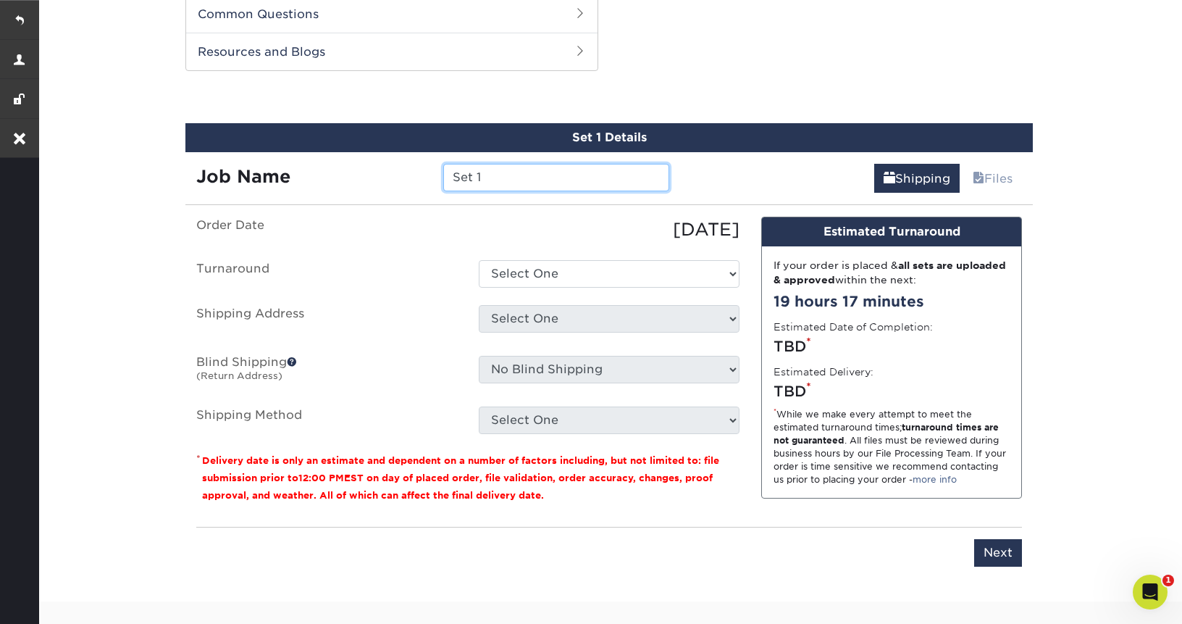
click at [510, 179] on input "Set 1" at bounding box center [555, 178] width 225 height 28
type input "2.5x2.5 roll label"
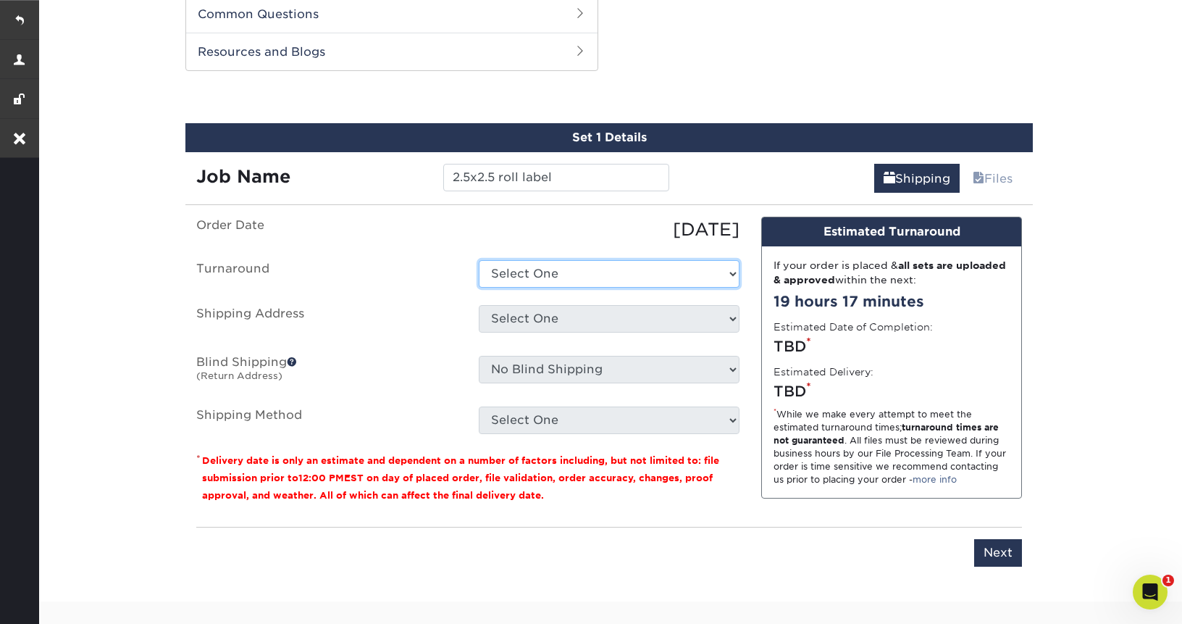
click at [589, 272] on select "Select One 2-4 Business Days Next Business Day (+$87.96)" at bounding box center [609, 274] width 261 height 28
select select "767900c7-40fd-4215-84fa-506dad0b94fc"
click at [479, 260] on select "Select One 2-4 Business Days Next Business Day (+$87.96)" at bounding box center [609, 274] width 261 height 28
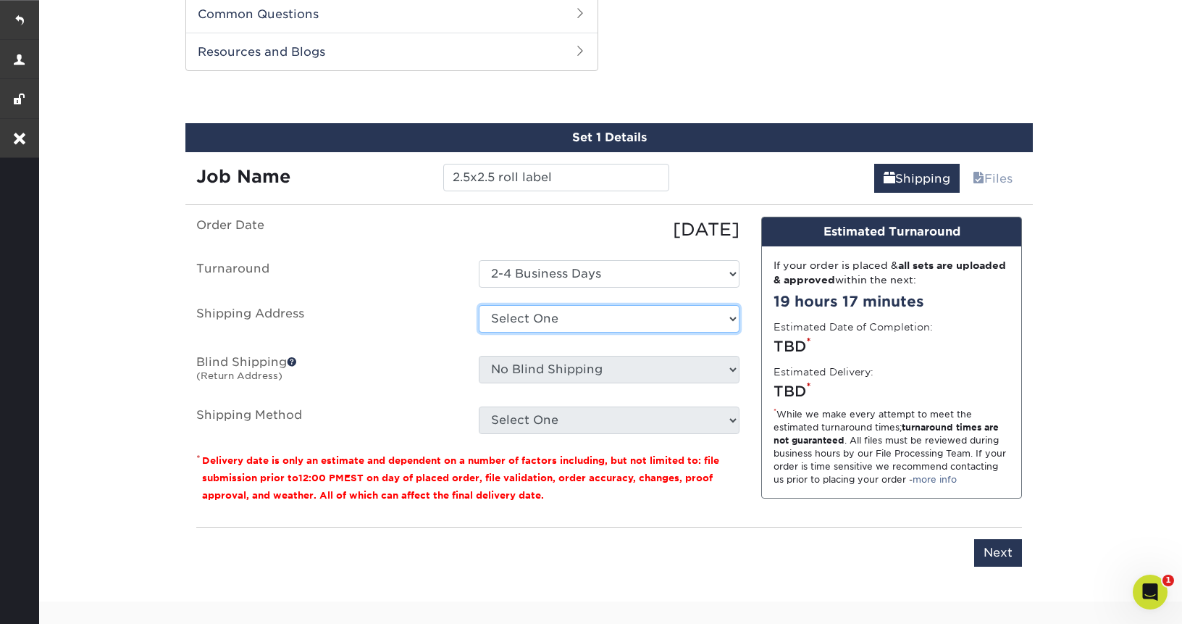
click at [584, 318] on select "Select One Roswell Road + Add New Address" at bounding box center [609, 319] width 261 height 28
select select "81589"
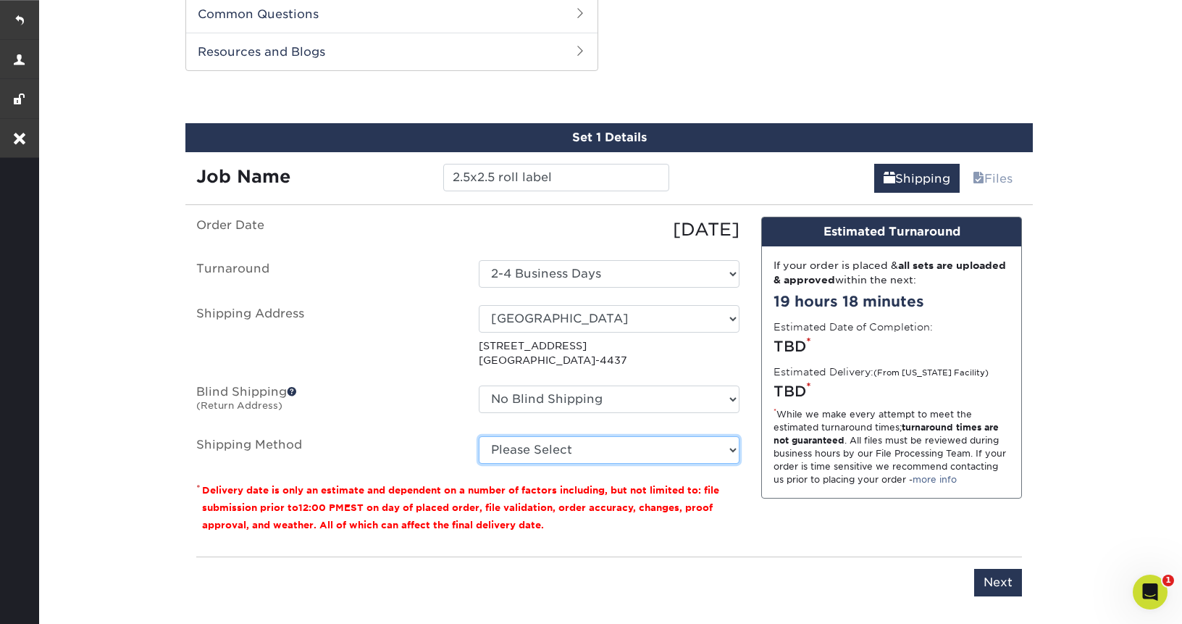
click at [576, 447] on select "Please Select Ground Shipping (+$17.28) 3 Day Shipping Service (+$21.02) 2 Day …" at bounding box center [609, 450] width 261 height 28
select select "03"
click at [479, 436] on select "Please Select Ground Shipping (+$17.28) 3 Day Shipping Service (+$21.02) 2 Day …" at bounding box center [609, 450] width 261 height 28
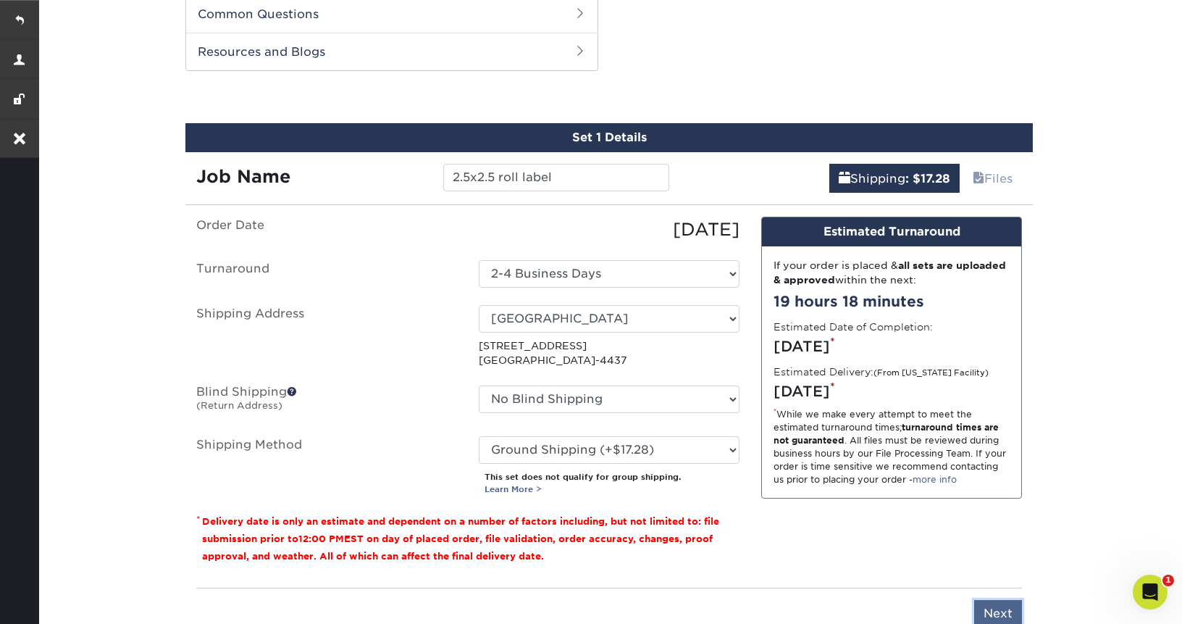
click at [1006, 611] on input "Next" at bounding box center [998, 614] width 48 height 28
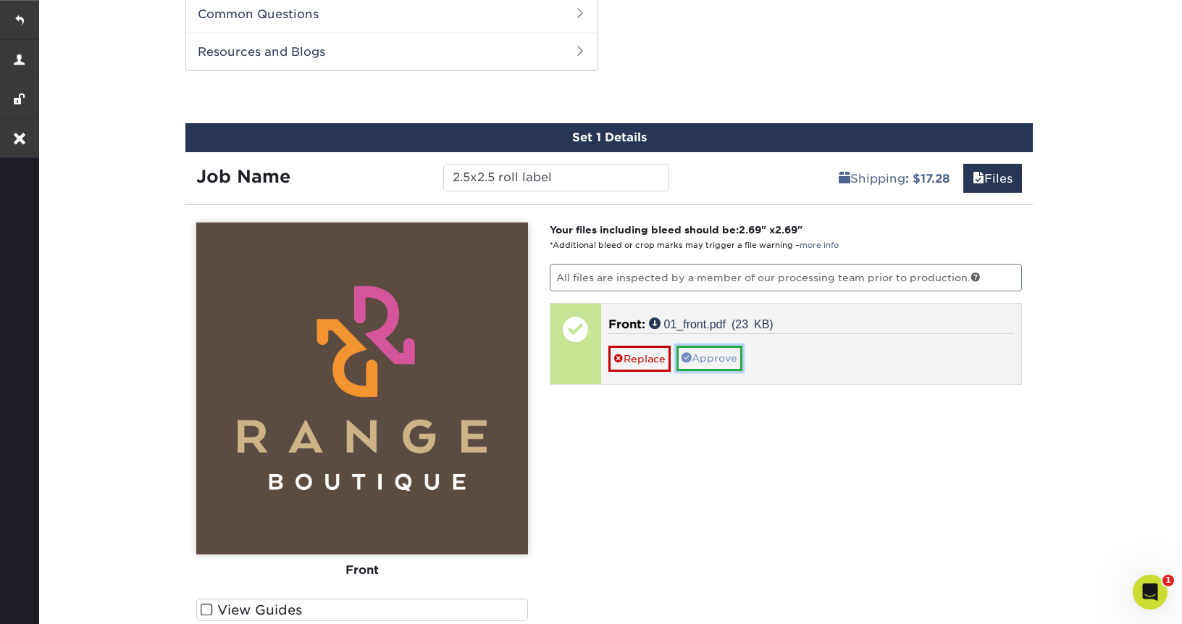
click at [718, 357] on link "Approve" at bounding box center [710, 358] width 66 height 25
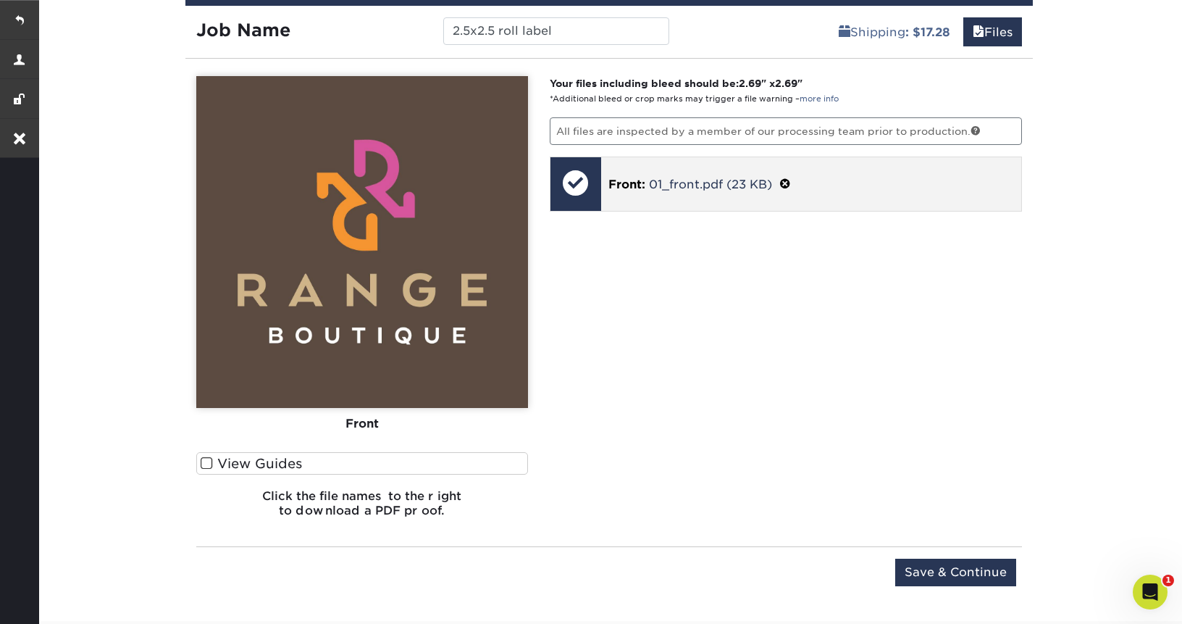
scroll to position [839, 0]
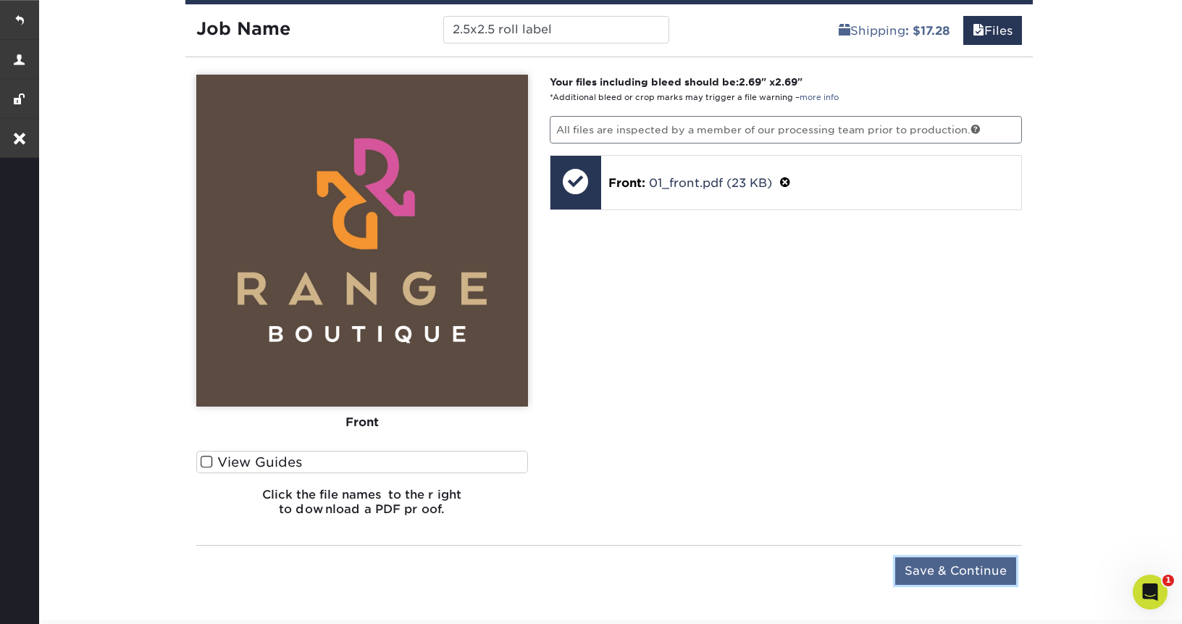
click at [960, 566] on input "Save & Continue" at bounding box center [955, 571] width 121 height 28
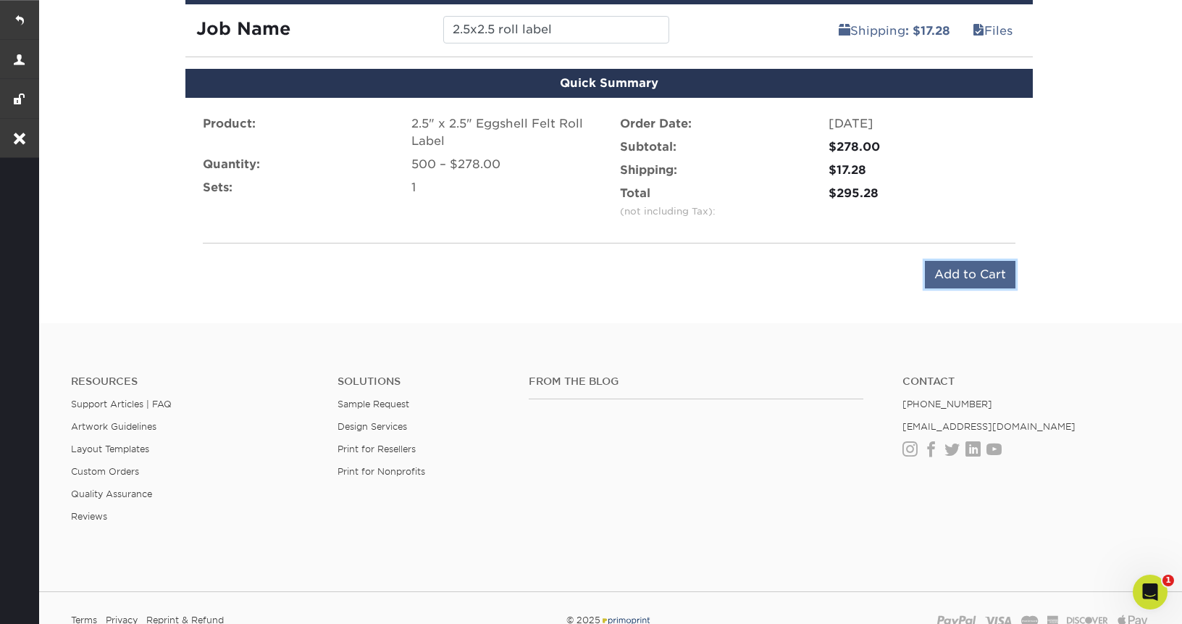
click at [954, 285] on input "Add to Cart" at bounding box center [970, 275] width 91 height 28
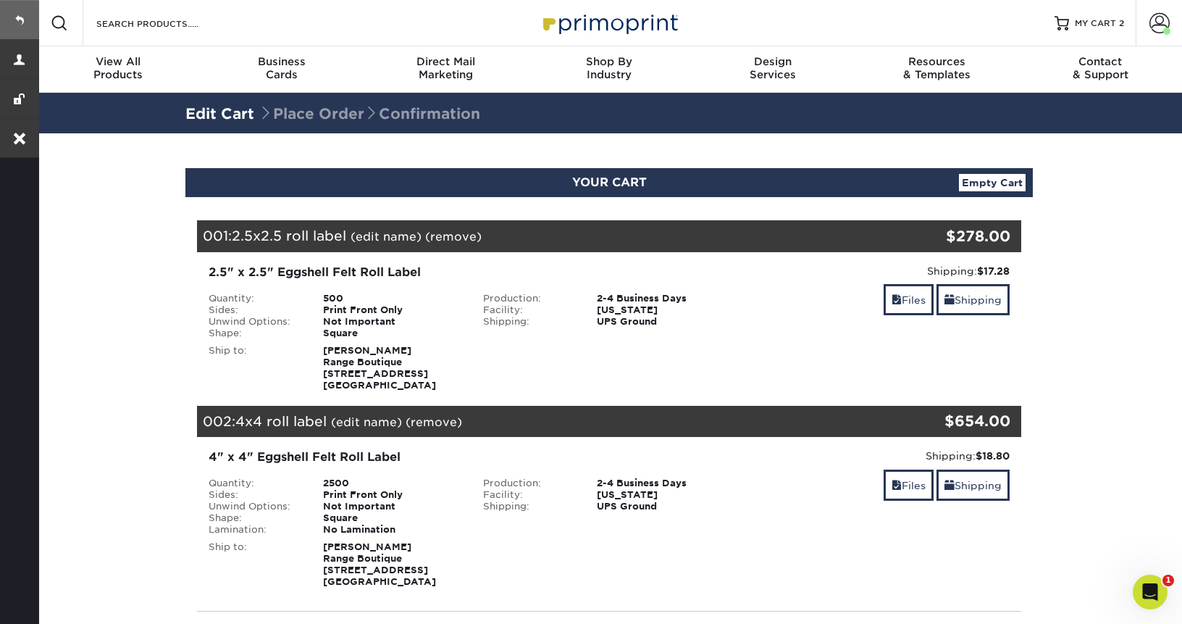
click at [19, 17] on link at bounding box center [19, 19] width 39 height 39
